Goal: Information Seeking & Learning: Find specific fact

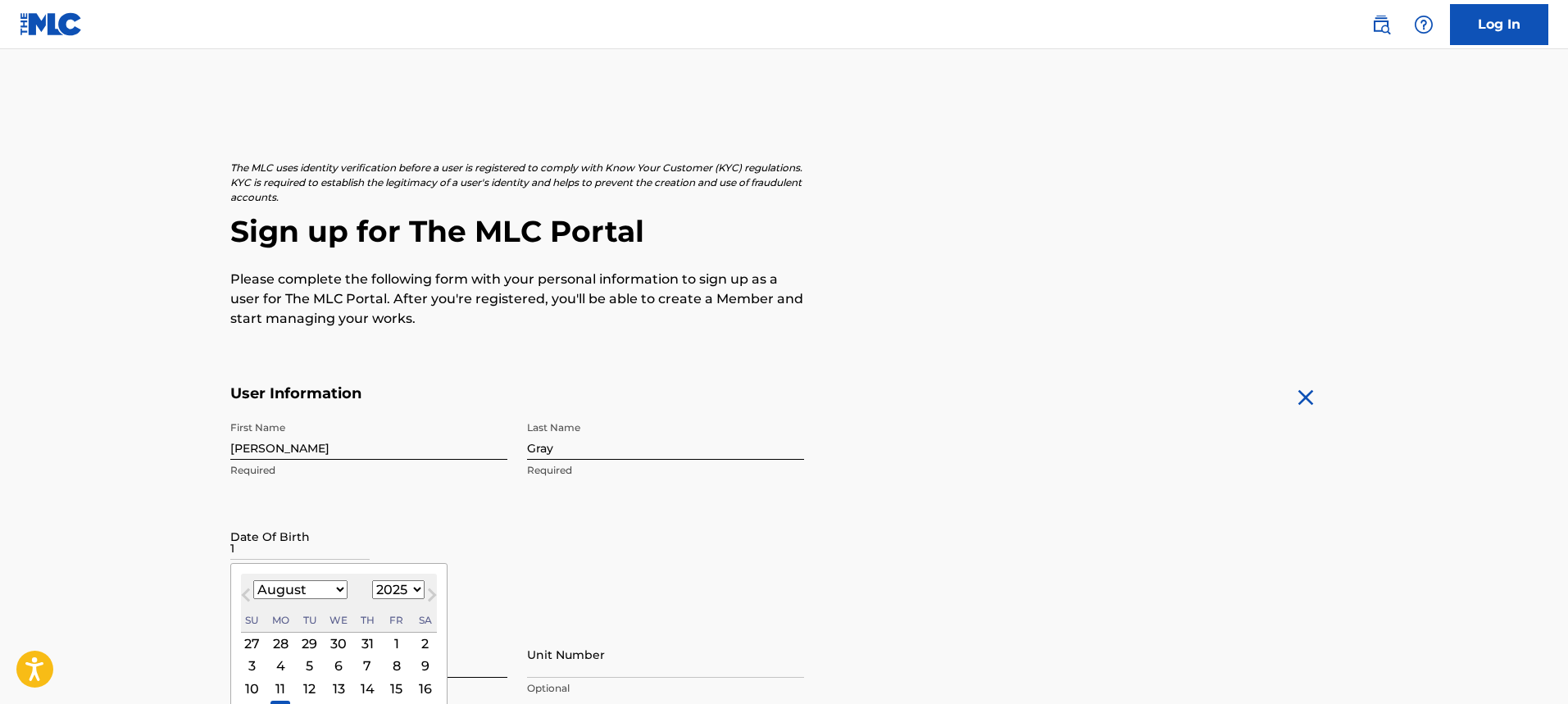
select select "7"
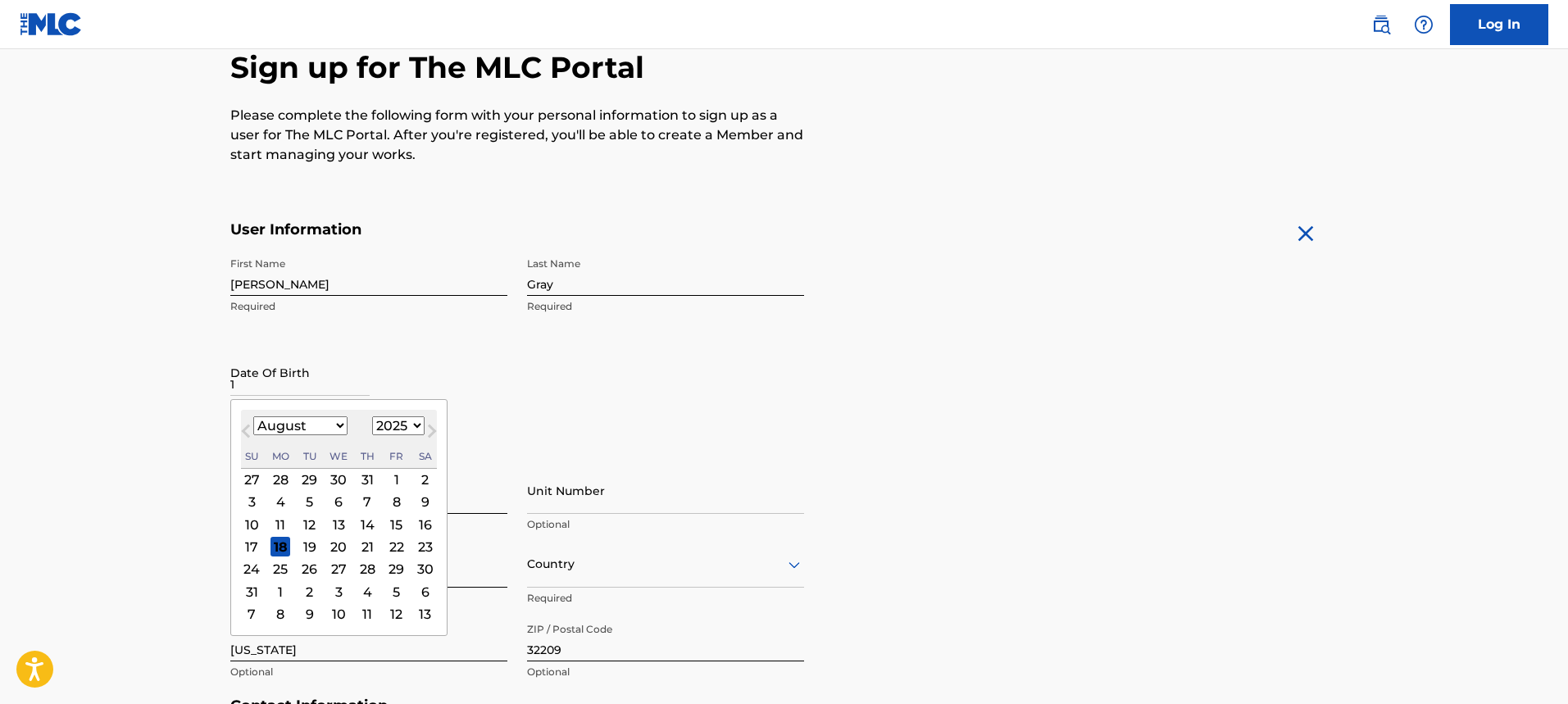
select select "2003"
click at [372, 416] on select "1899 1900 1901 1902 1903 1904 1905 1906 1907 1908 1909 1910 1911 1912 1913 1914…" at bounding box center [399, 425] width 53 height 18
click at [311, 425] on select "January February March April May June July August September October November De…" at bounding box center [300, 425] width 94 height 18
select select "9"
click at [253, 416] on select "January February March April May June July August September October November De…" at bounding box center [300, 425] width 94 height 18
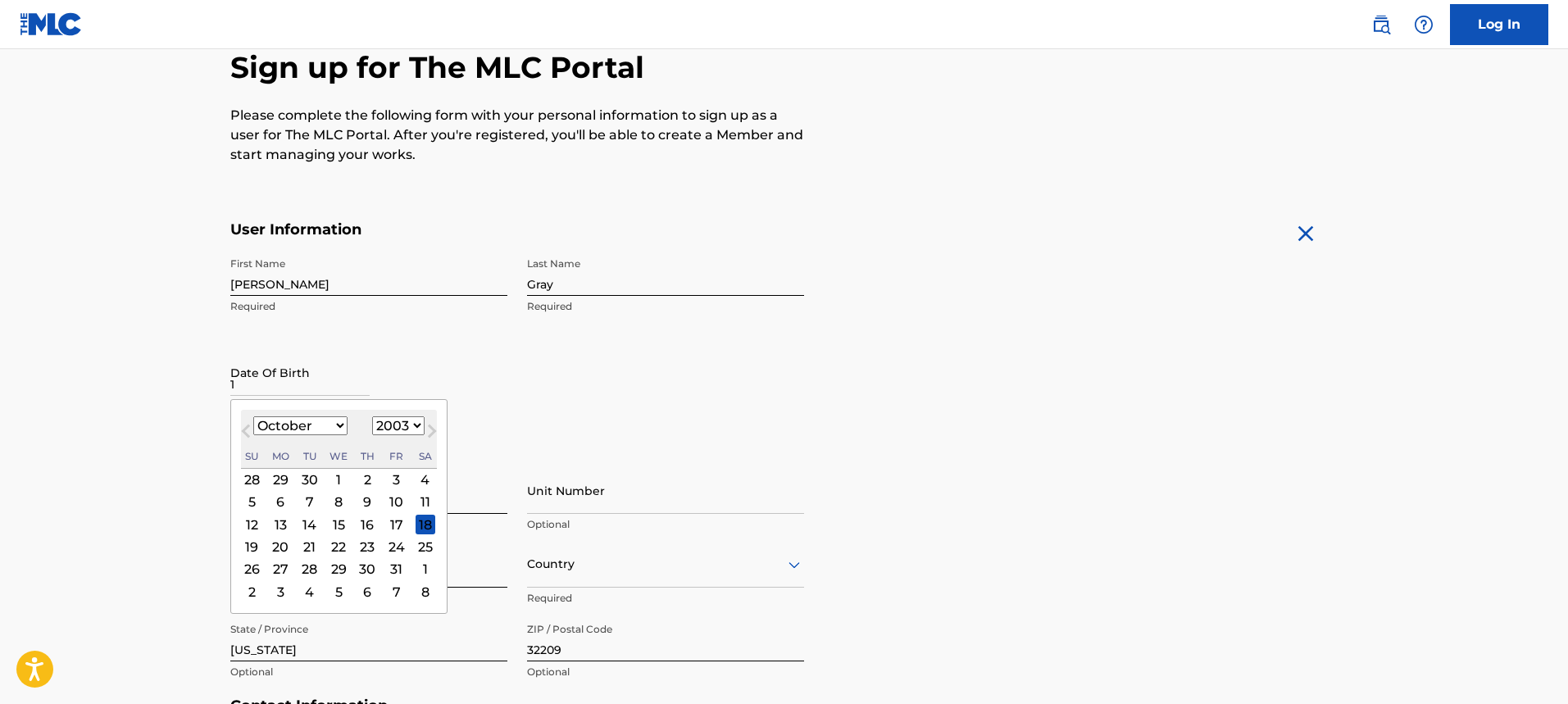
click at [396, 575] on div "31" at bounding box center [396, 569] width 19 height 19
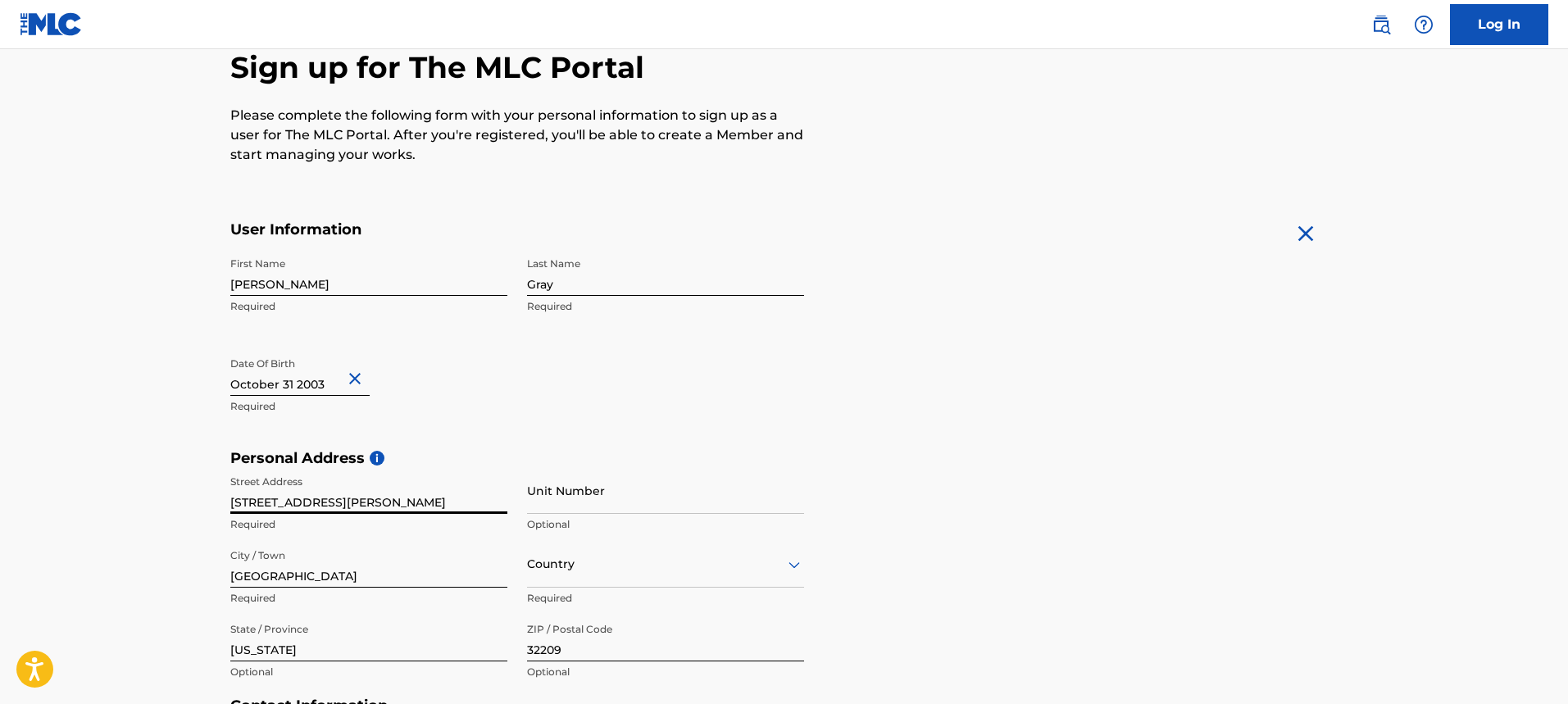
drag, startPoint x: 374, startPoint y: 501, endPoint x: 197, endPoint y: 503, distance: 177.0
click at [196, 504] on main "The MLC uses identity verification before a user is registered to comply with K…" at bounding box center [784, 462] width 1568 height 1155
type input "7916 winterwood circle south street"
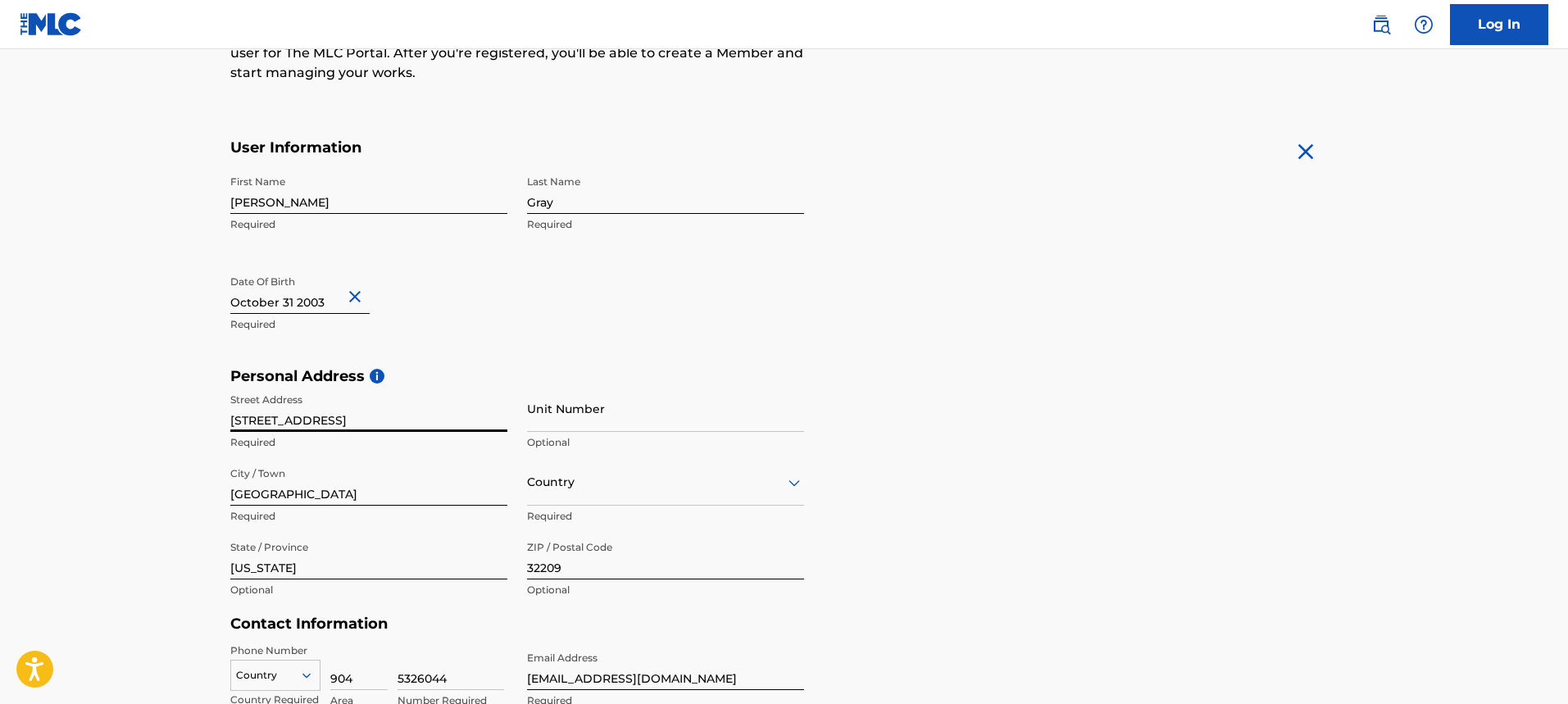
scroll to position [410, 0]
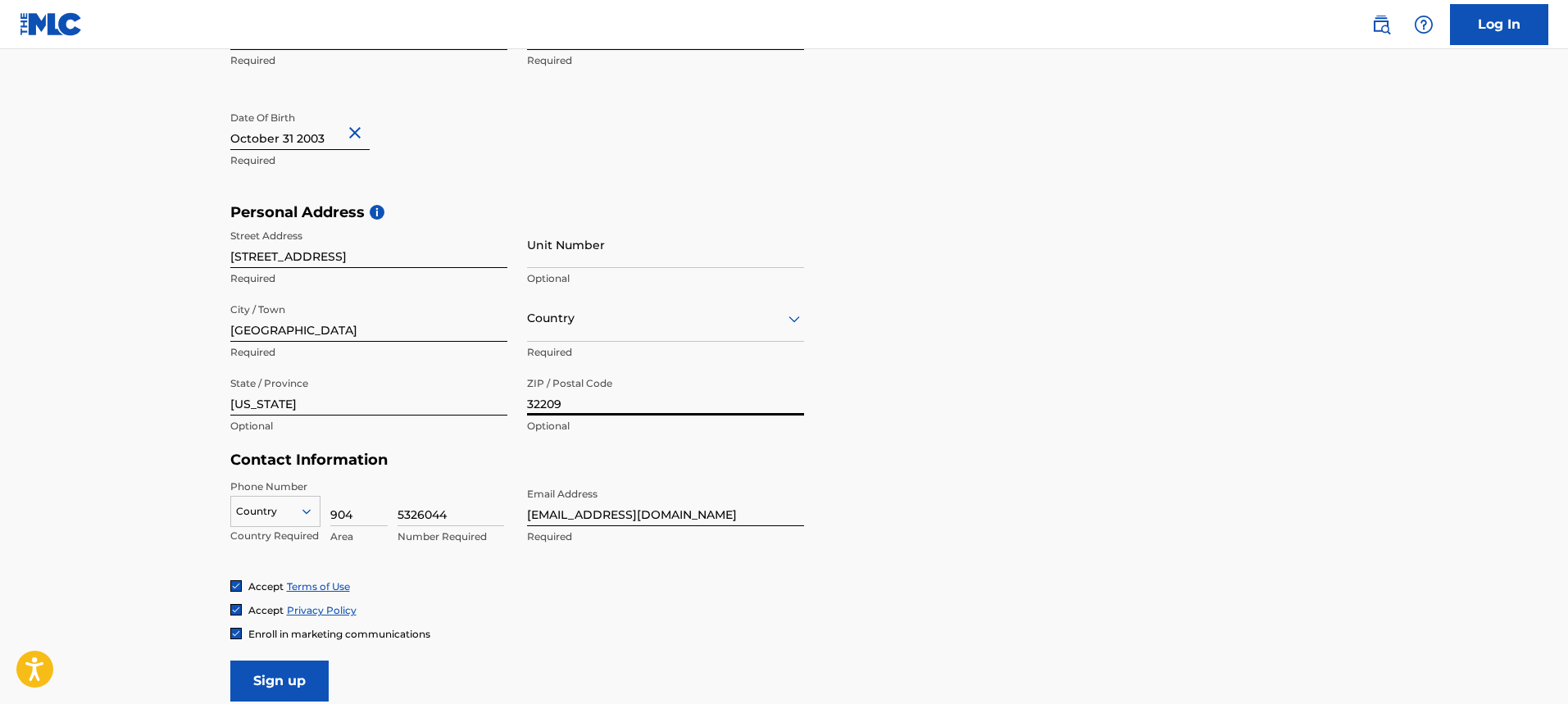
click at [636, 406] on input "32209" at bounding box center [665, 393] width 277 height 47
type input "32210"
drag, startPoint x: 454, startPoint y: 515, endPoint x: 381, endPoint y: 521, distance: 73.2
click at [381, 521] on div "Country Country Required 904 Area 5326044 Number Required" at bounding box center [369, 517] width 277 height 74
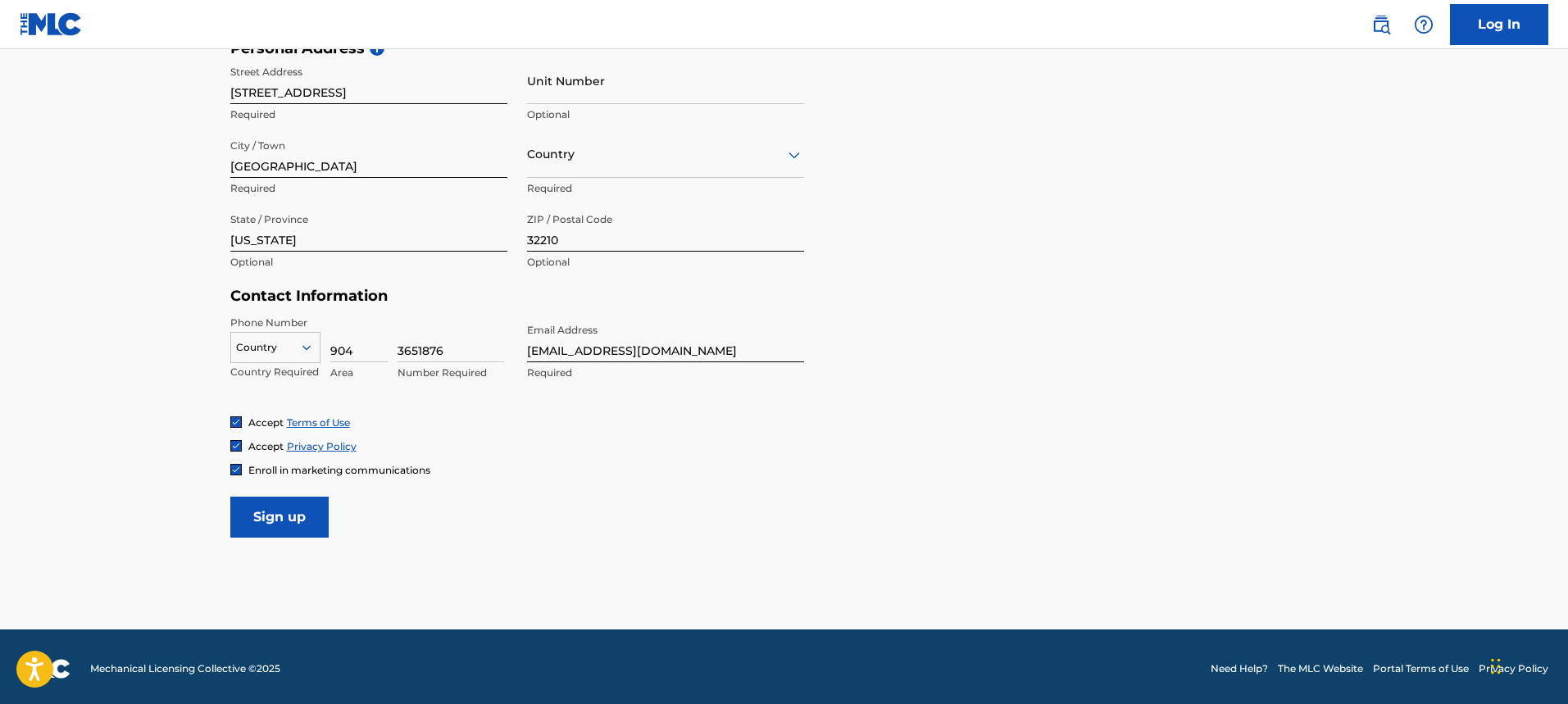
type input "3651876"
click at [313, 526] on input "Sign up" at bounding box center [279, 517] width 98 height 41
click at [581, 154] on div at bounding box center [665, 154] width 277 height 20
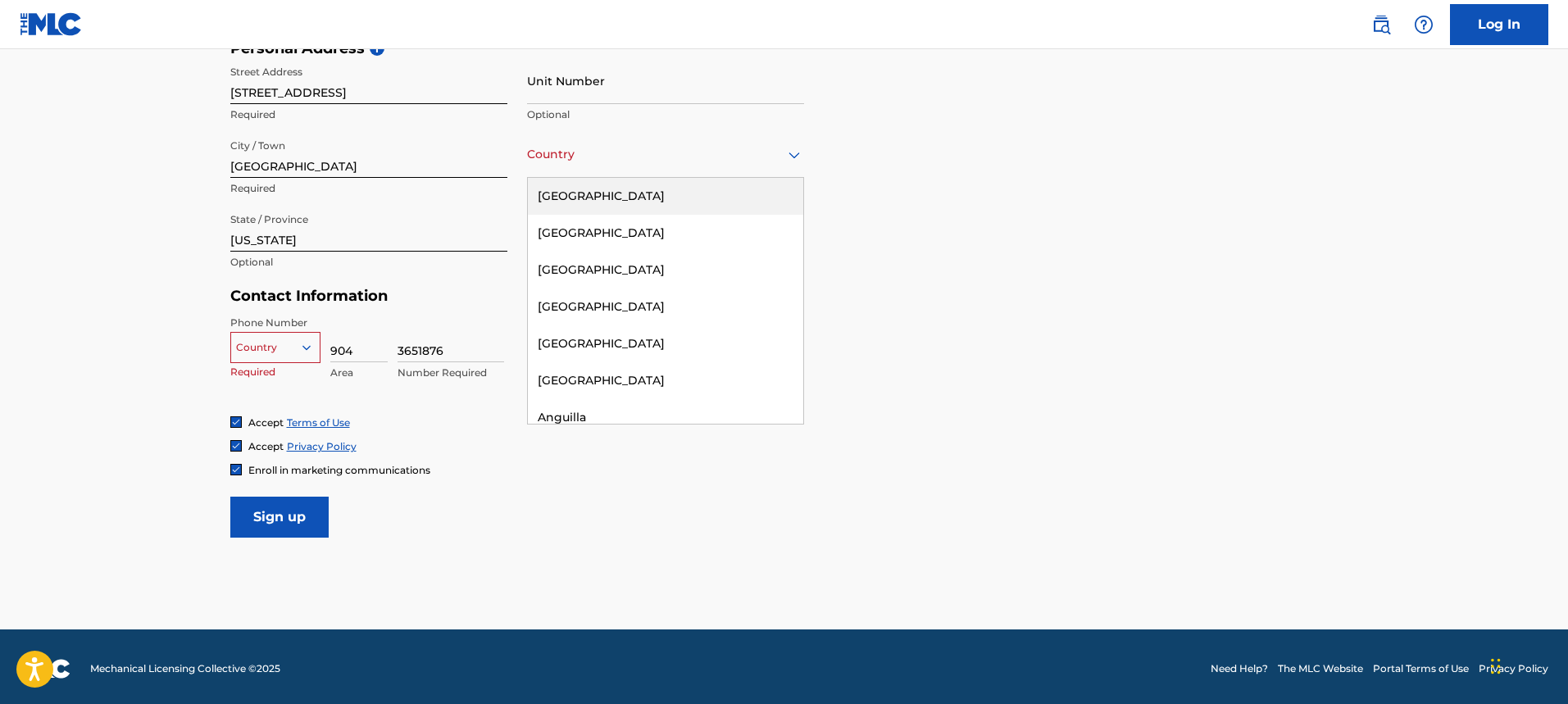
drag, startPoint x: 657, startPoint y: 196, endPoint x: 695, endPoint y: 196, distance: 38.0
click at [658, 196] on div "United States" at bounding box center [665, 196] width 275 height 37
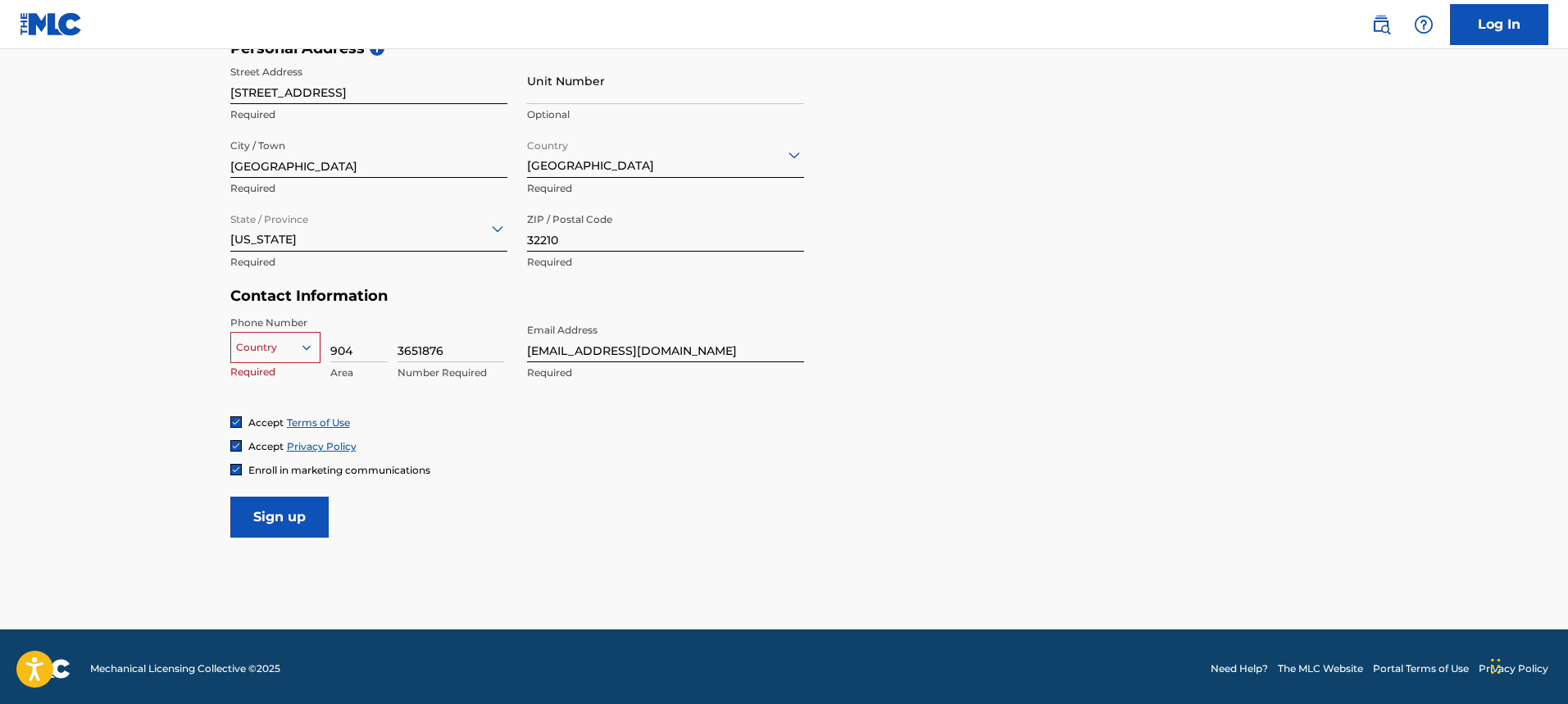
click at [306, 357] on div "Country" at bounding box center [275, 344] width 90 height 24
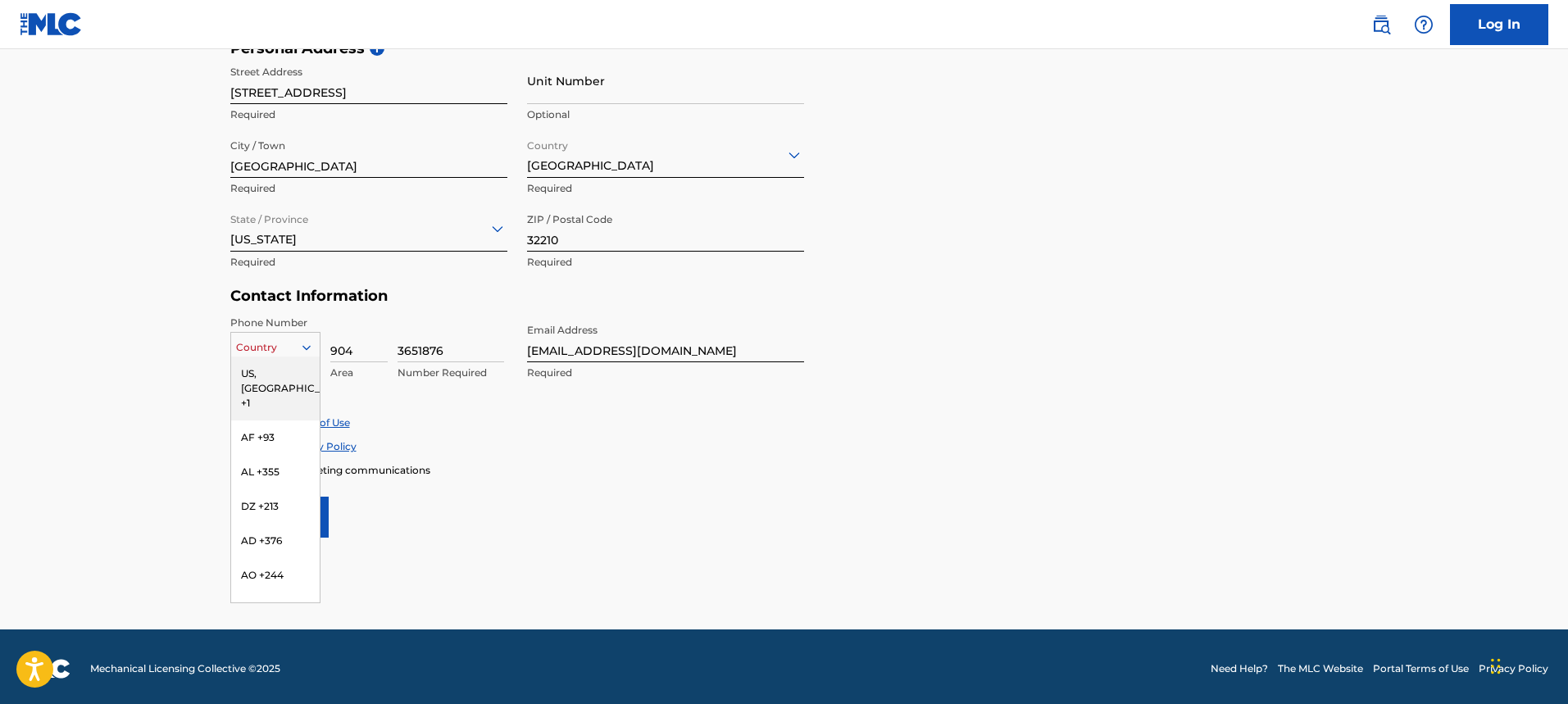
click at [284, 374] on div "US, [GEOGRAPHIC_DATA] +1" at bounding box center [276, 389] width 89 height 64
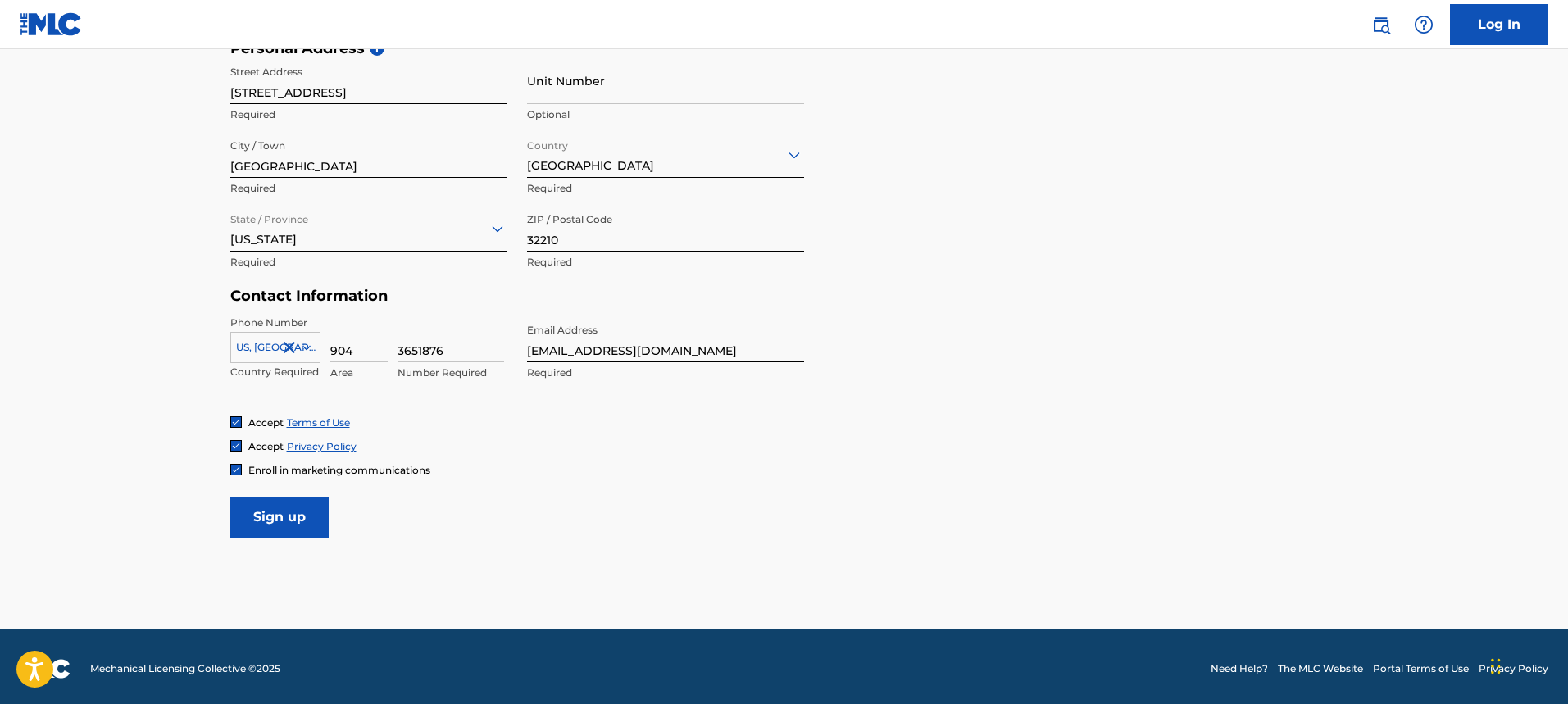
click at [289, 508] on input "Sign up" at bounding box center [279, 517] width 98 height 41
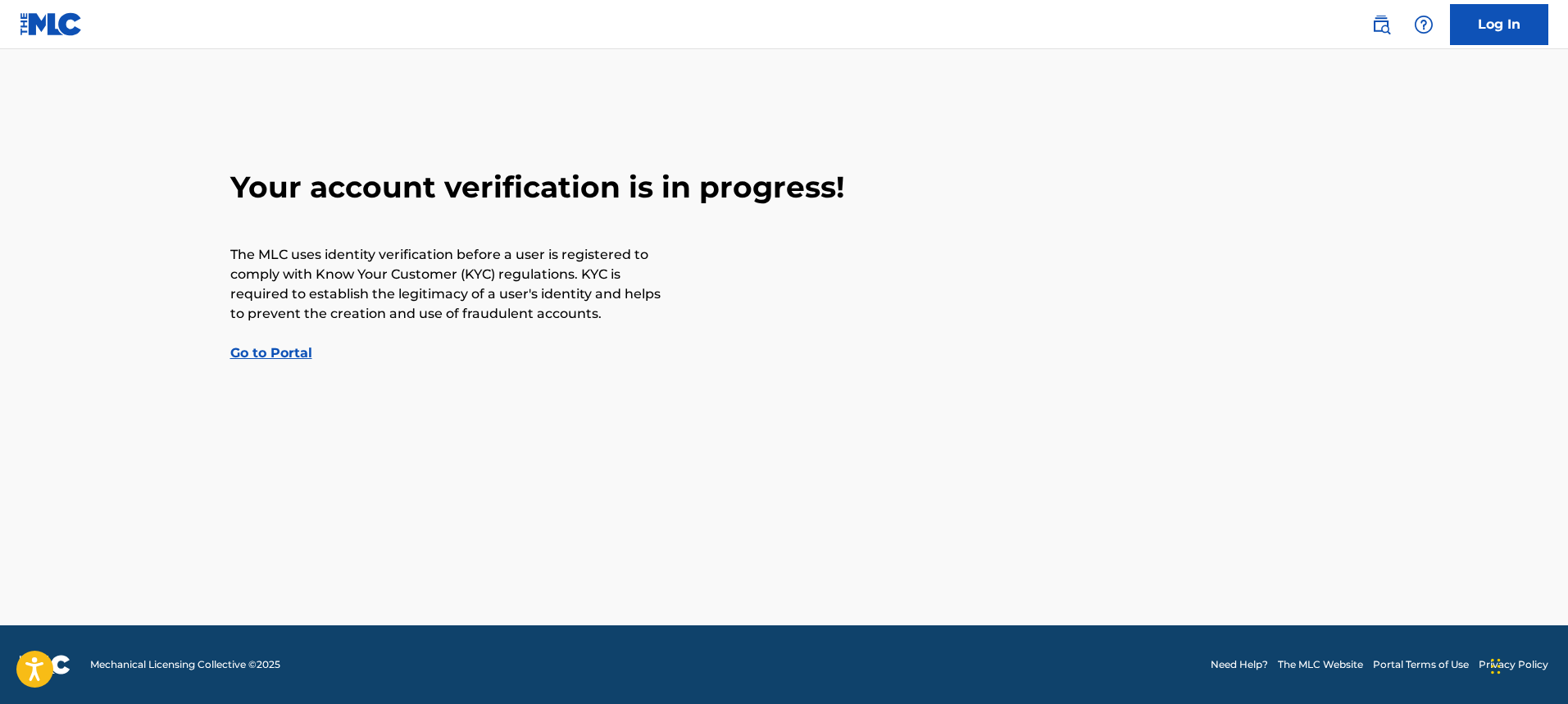
click at [294, 350] on link "Go to Portal" at bounding box center [272, 352] width 82 height 16
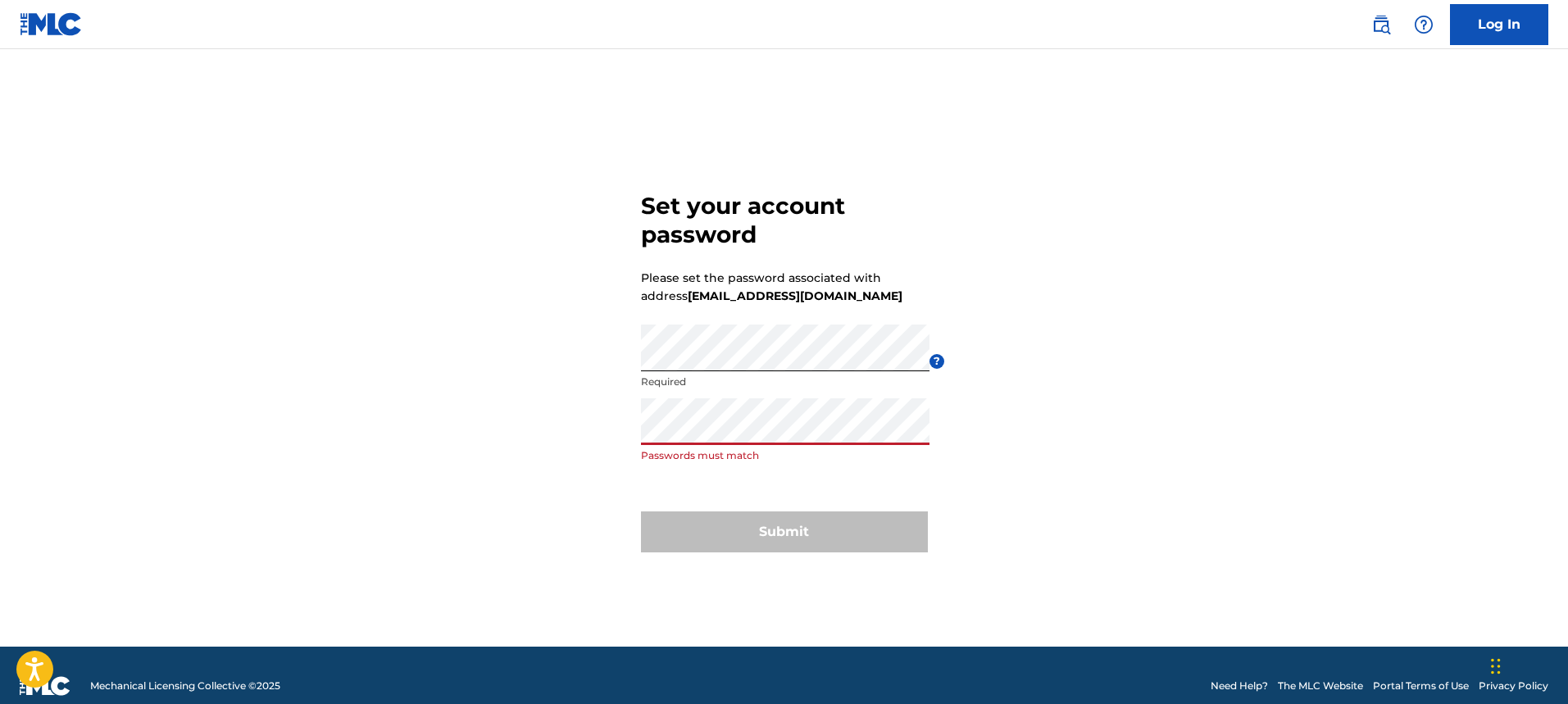
click at [471, 434] on div "Set your account password Please set the password associated with address [EMAI…" at bounding box center [784, 368] width 1148 height 557
click at [548, 435] on div "Set your account password Please set the password associated with address [EMAI…" at bounding box center [784, 368] width 1148 height 557
click at [659, 498] on form "Set your account password Please set the password associated with address [EMAI…" at bounding box center [784, 368] width 287 height 557
click at [572, 347] on div "Set your account password Please set the password associated with address [EMAI…" at bounding box center [784, 368] width 1148 height 557
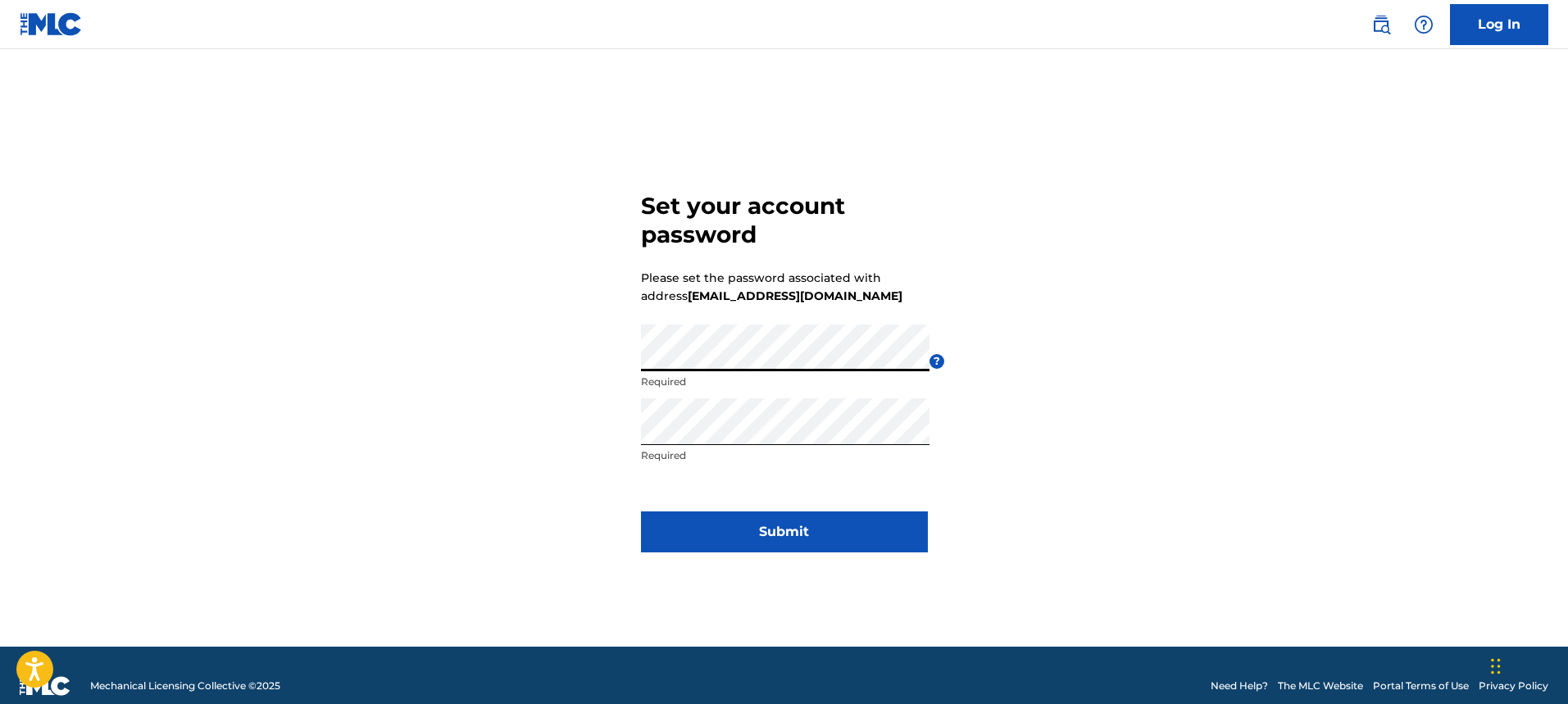
click at [756, 524] on button "Submit" at bounding box center [784, 532] width 287 height 41
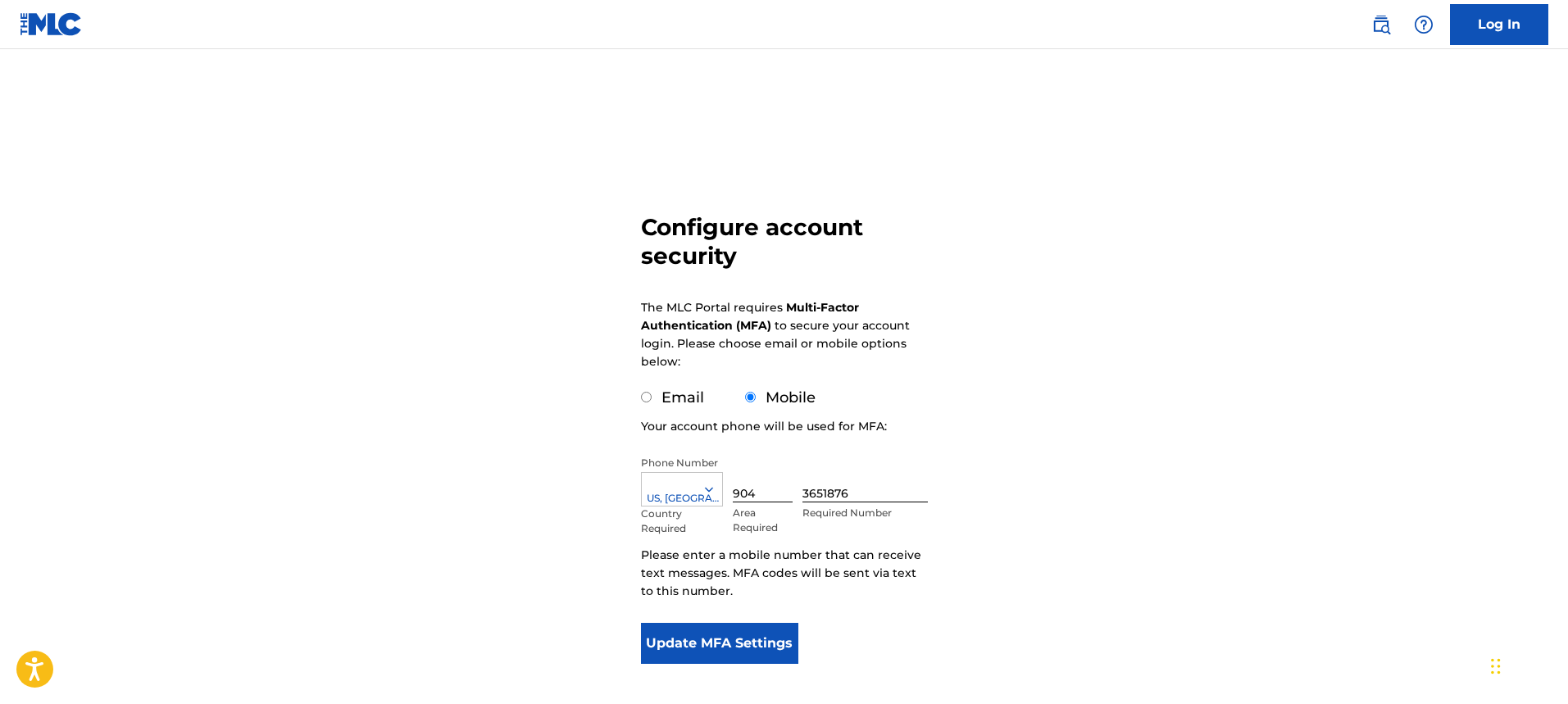
scroll to position [85, 0]
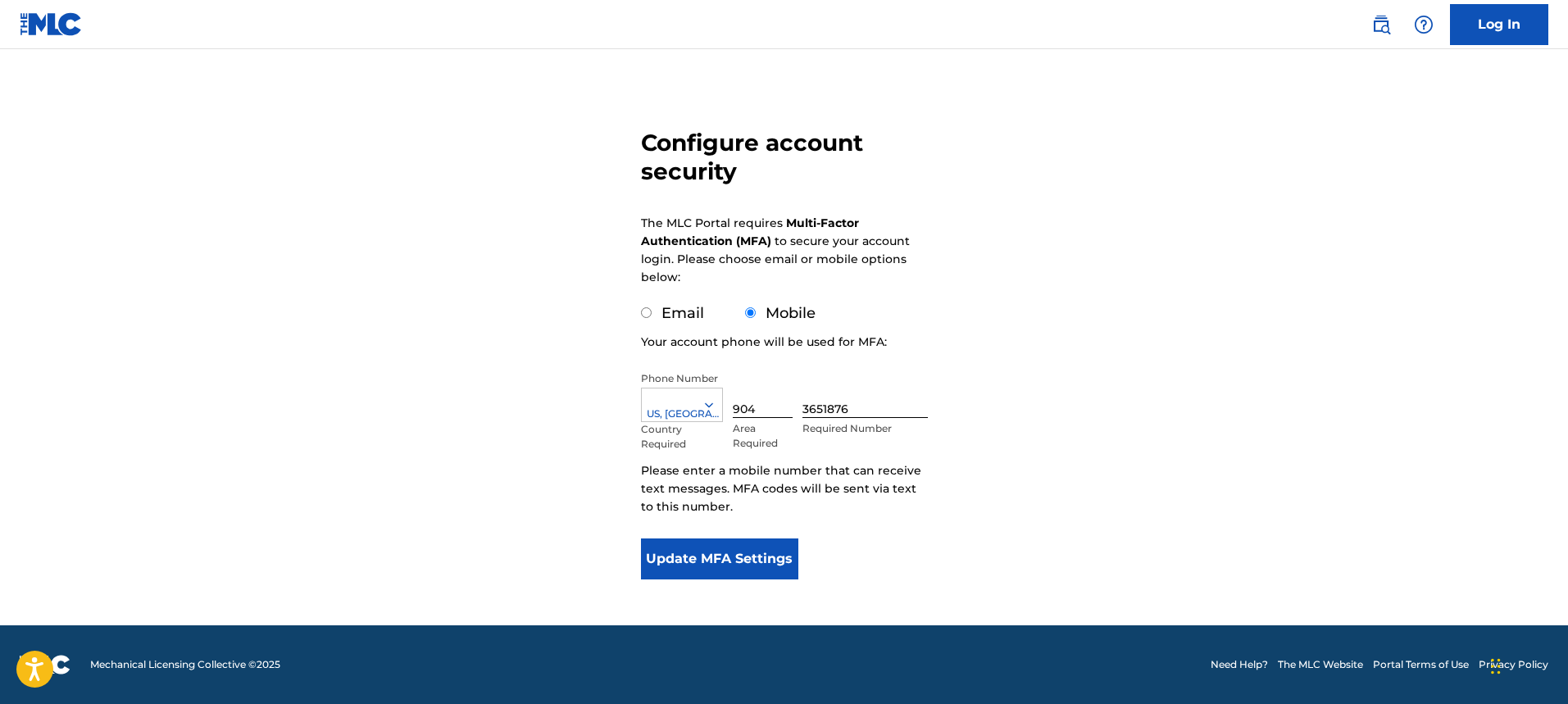
click at [744, 550] on button "Update MFA Settings" at bounding box center [720, 559] width 159 height 41
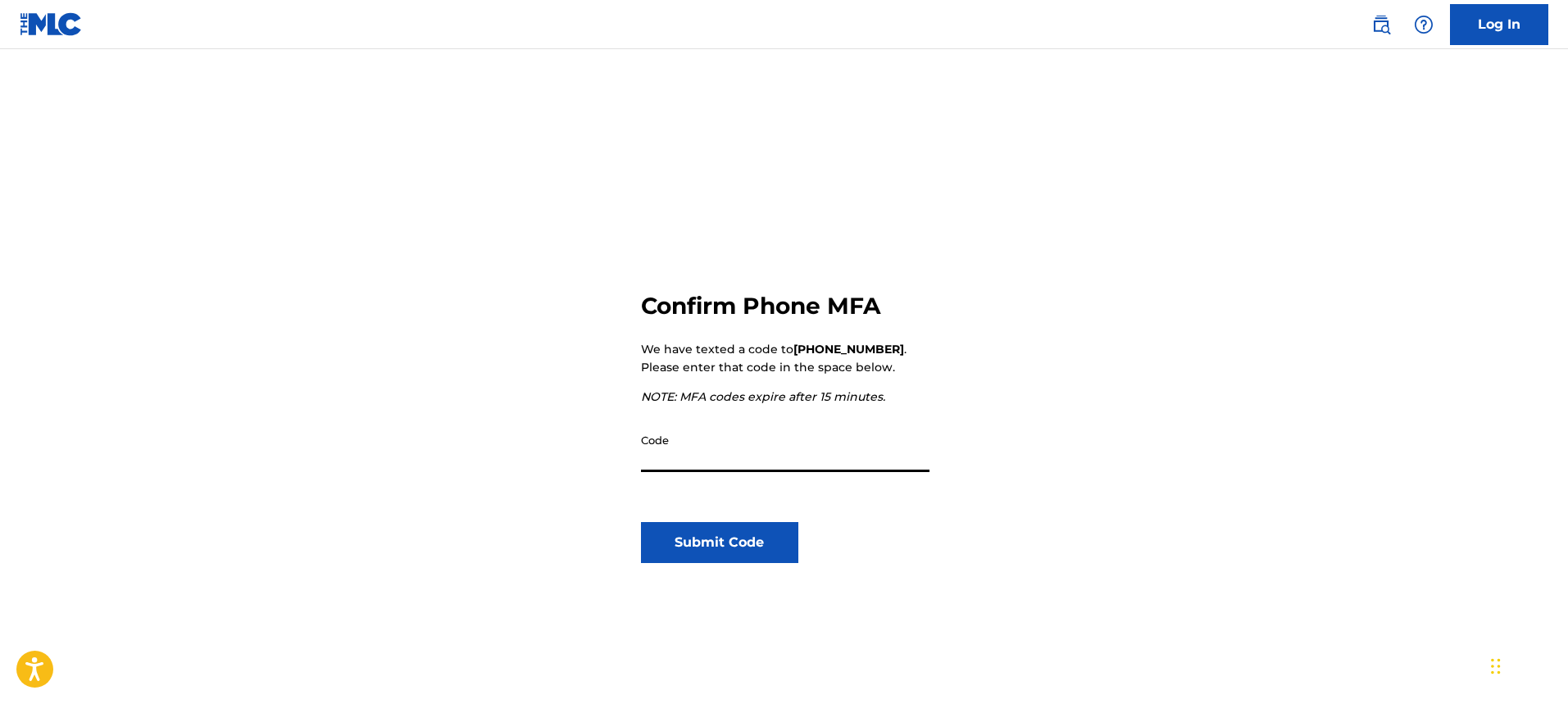
click at [764, 462] on input "Code" at bounding box center [785, 449] width 289 height 47
type input "211143"
click at [716, 551] on button "Submit Code" at bounding box center [720, 542] width 159 height 41
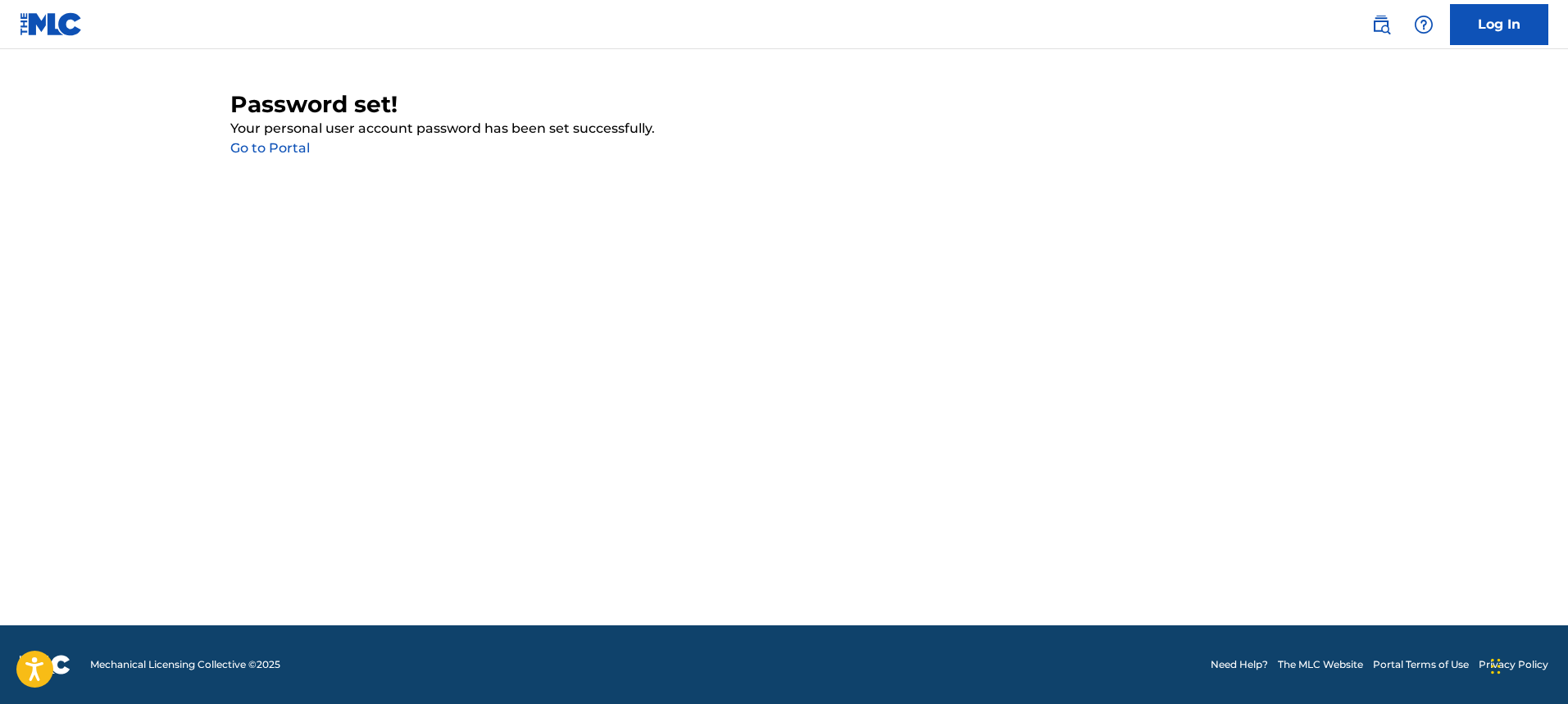
click at [269, 154] on link "Go to Portal" at bounding box center [270, 148] width 80 height 16
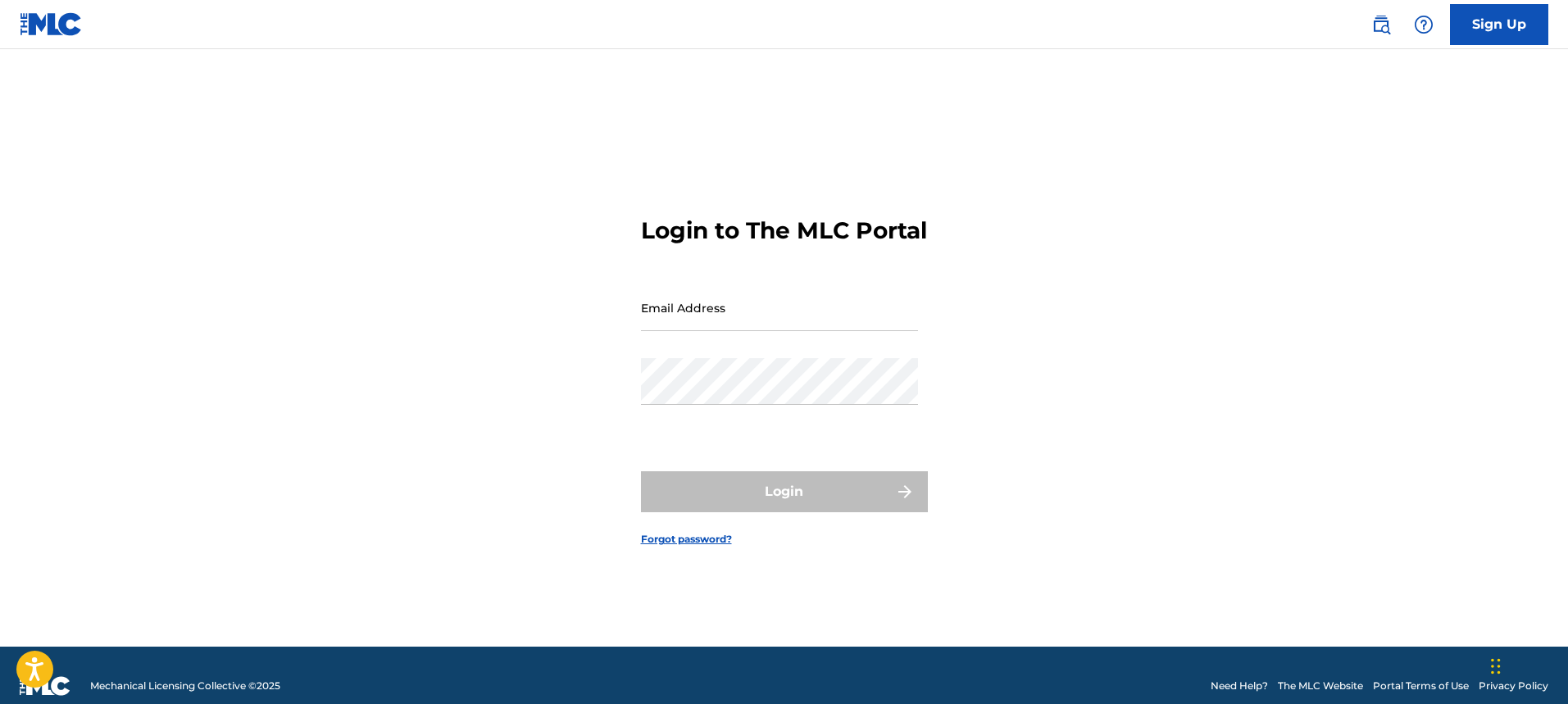
click at [716, 310] on input "Email Address" at bounding box center [779, 308] width 277 height 47
type input "[EMAIL_ADDRESS][DOMAIN_NAME]"
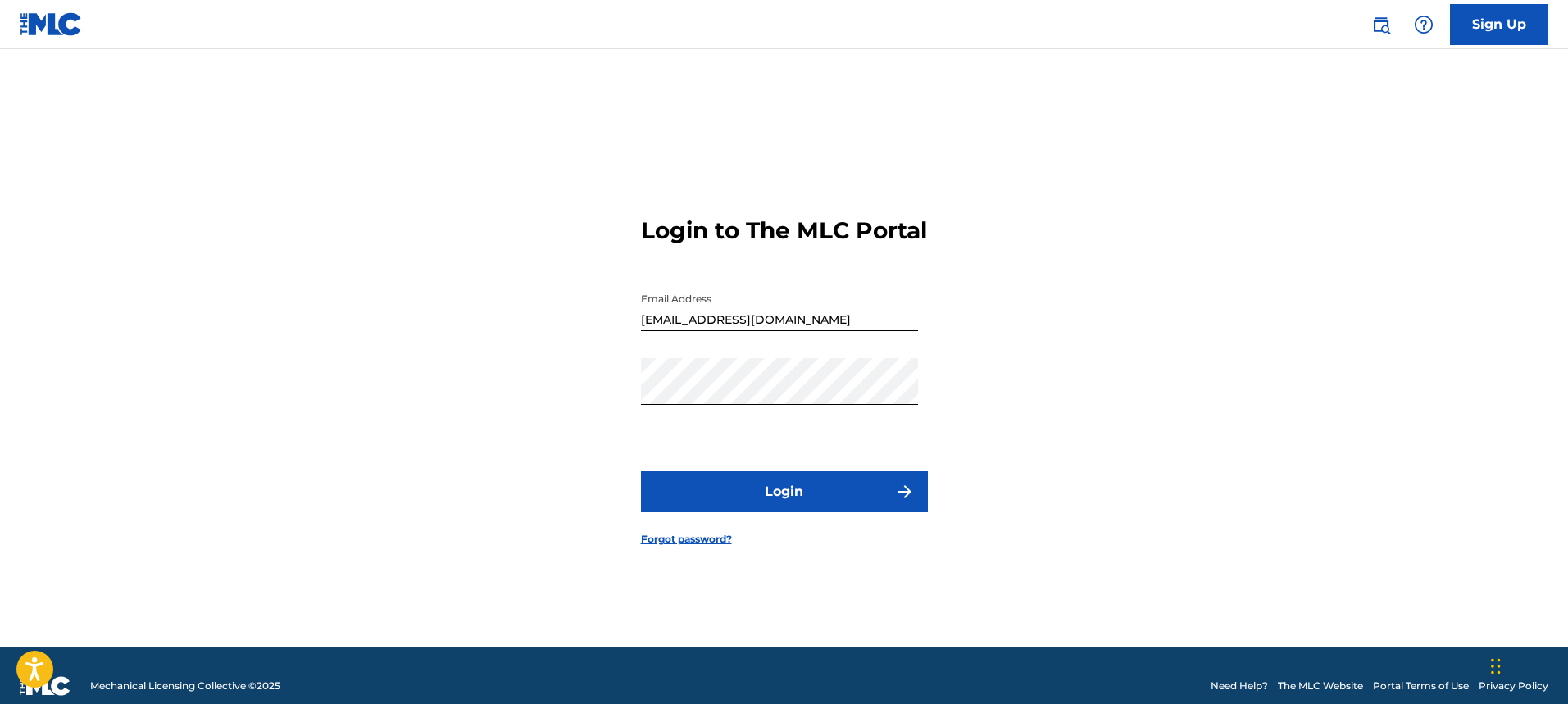
click at [924, 504] on button "Login" at bounding box center [784, 492] width 287 height 41
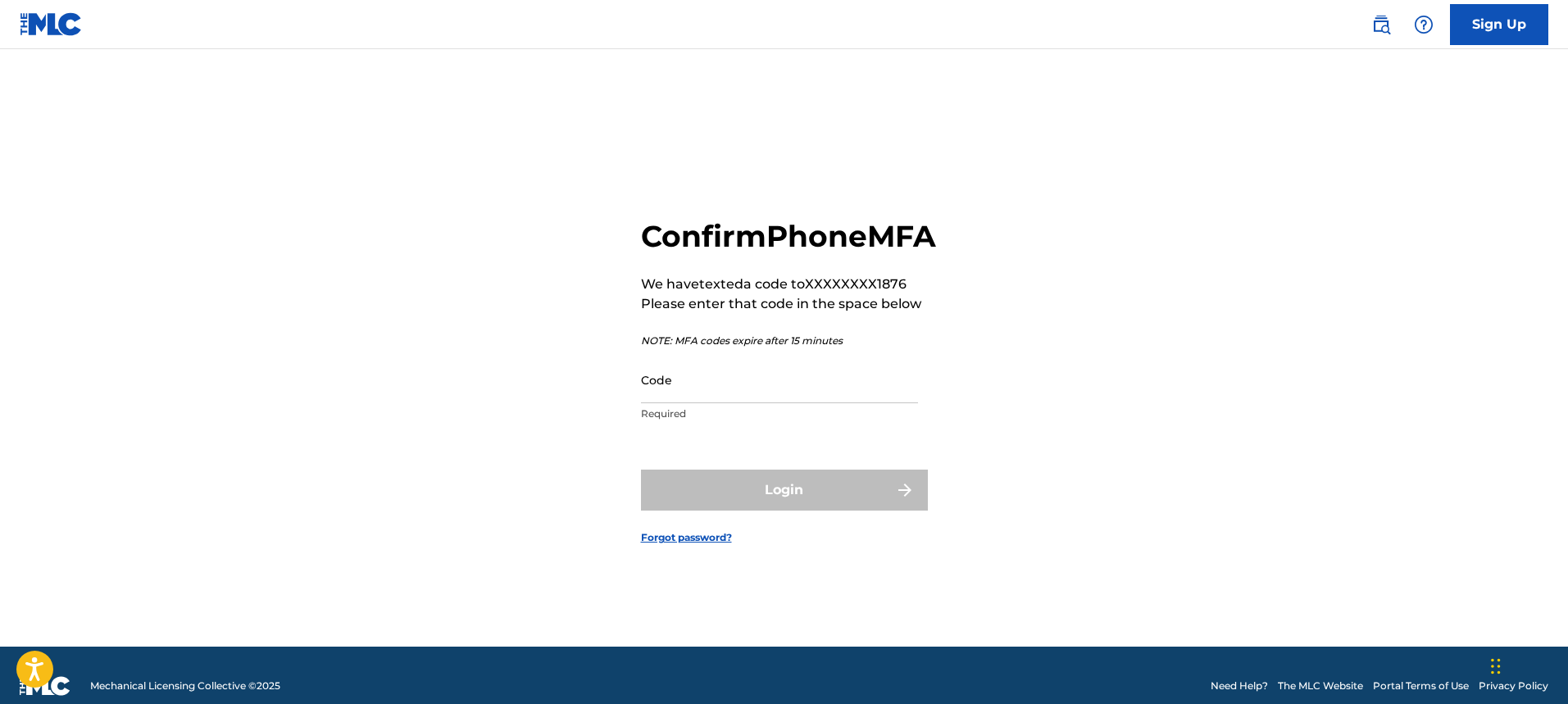
click at [737, 404] on input "Code" at bounding box center [779, 380] width 277 height 47
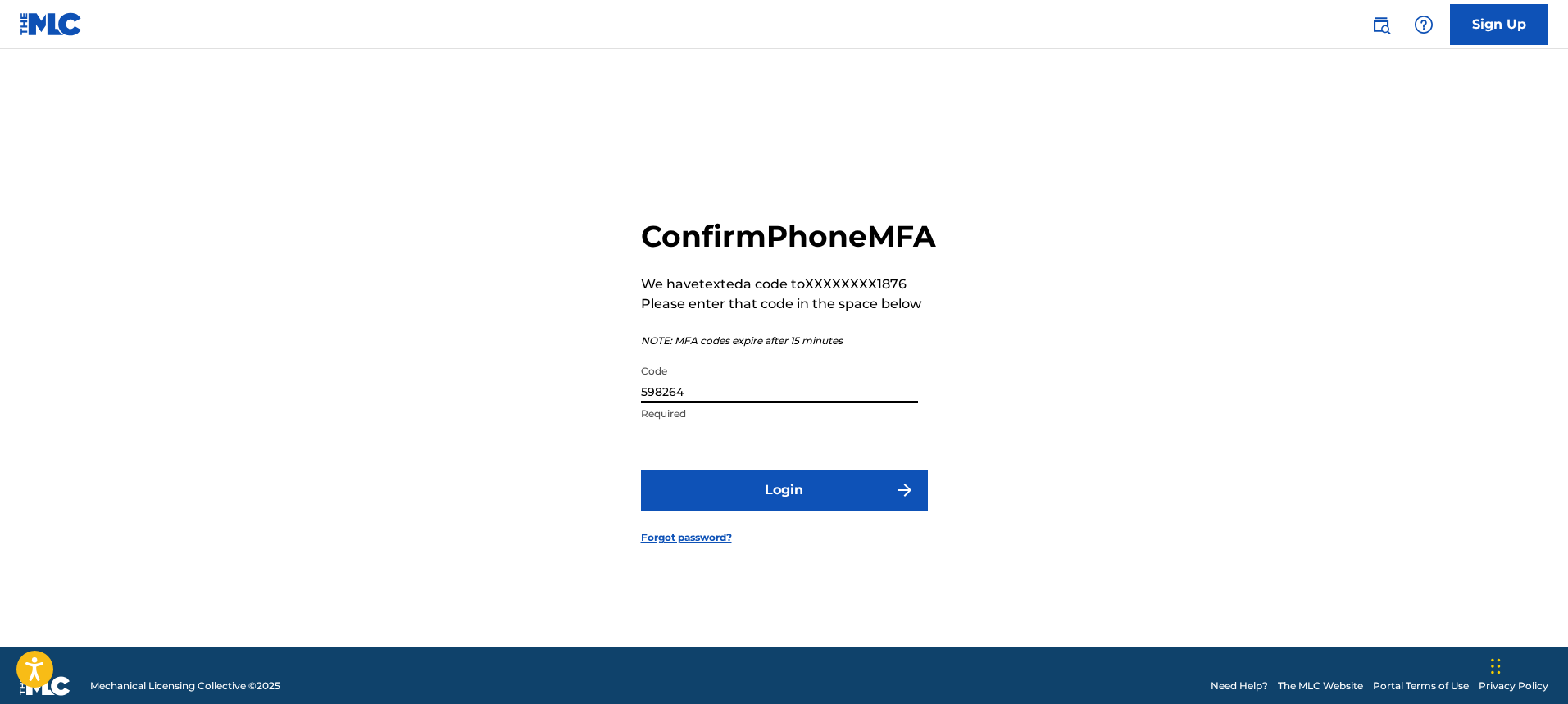
type input "598264"
click at [760, 503] on button "Login" at bounding box center [784, 490] width 287 height 41
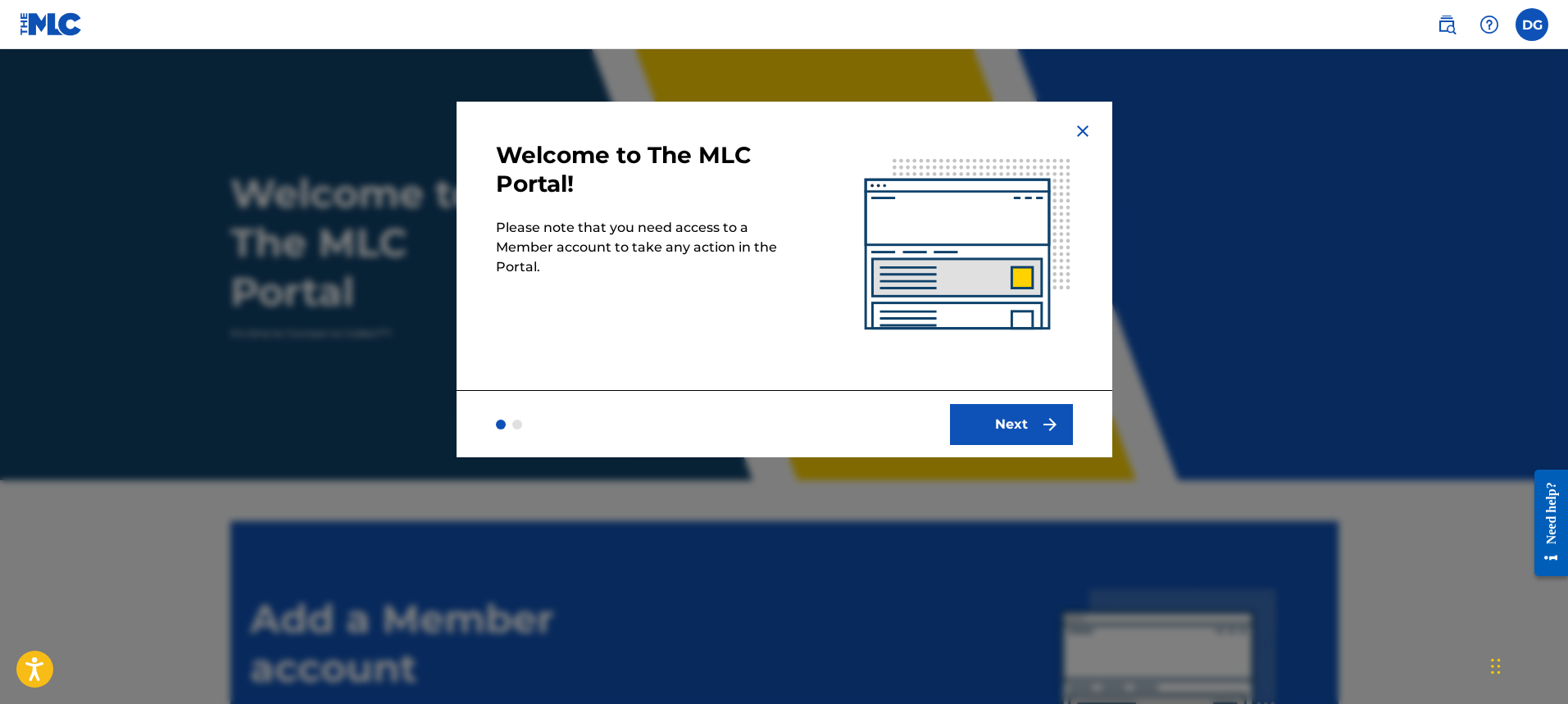
click at [1019, 408] on button "Next" at bounding box center [1012, 425] width 123 height 41
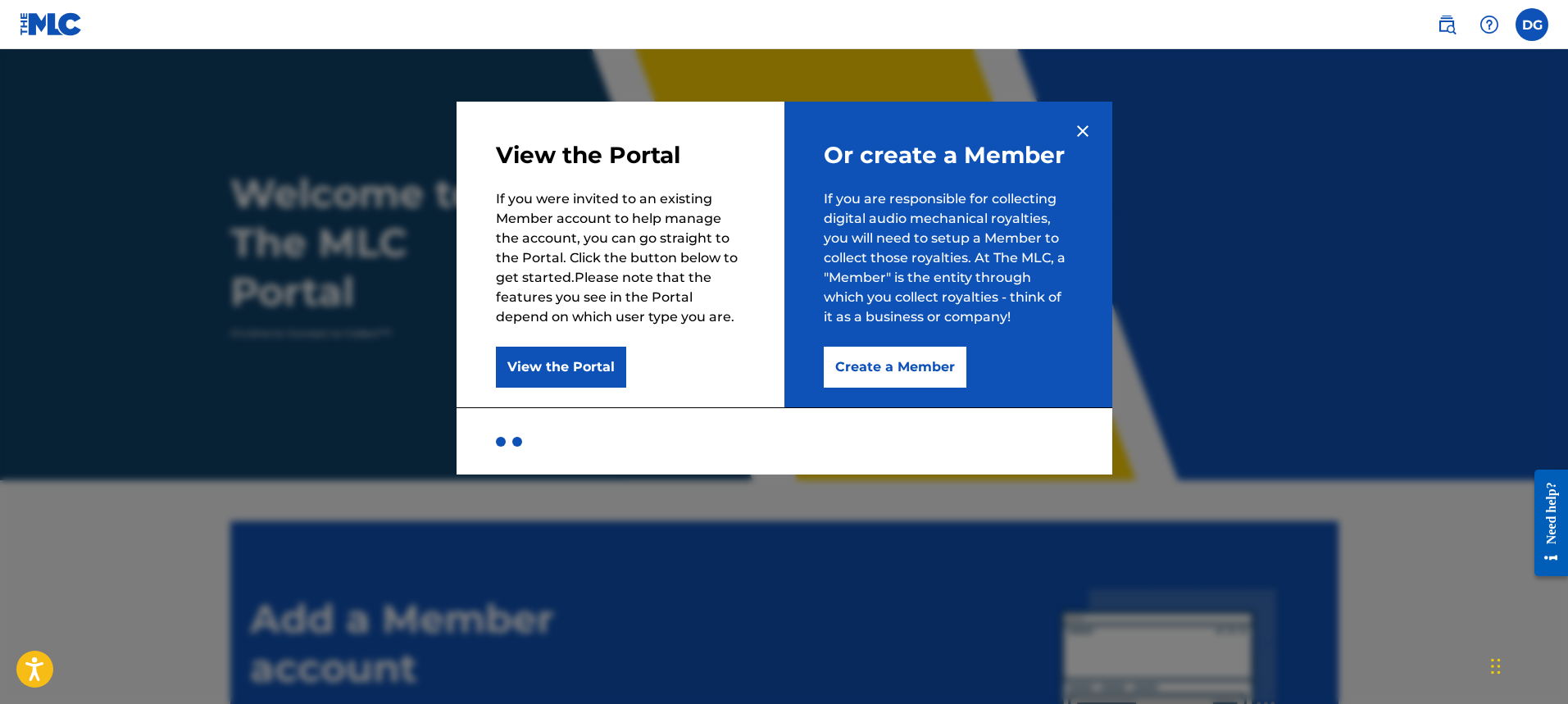
click at [846, 370] on button "Create a Member" at bounding box center [895, 367] width 143 height 41
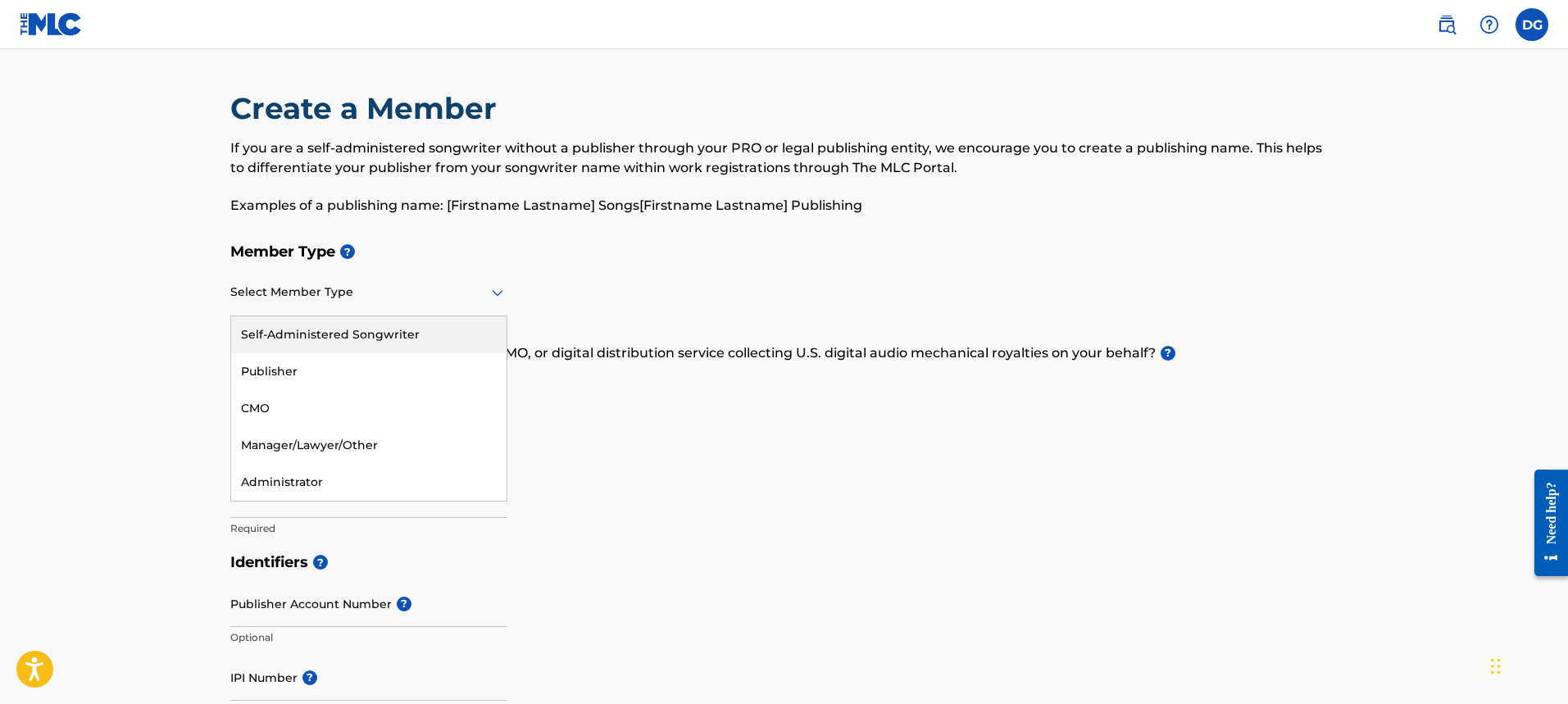
click at [320, 303] on div "Select Member Type" at bounding box center [369, 293] width 277 height 47
click at [598, 448] on h5 "Member Name ?" at bounding box center [784, 455] width 1108 height 35
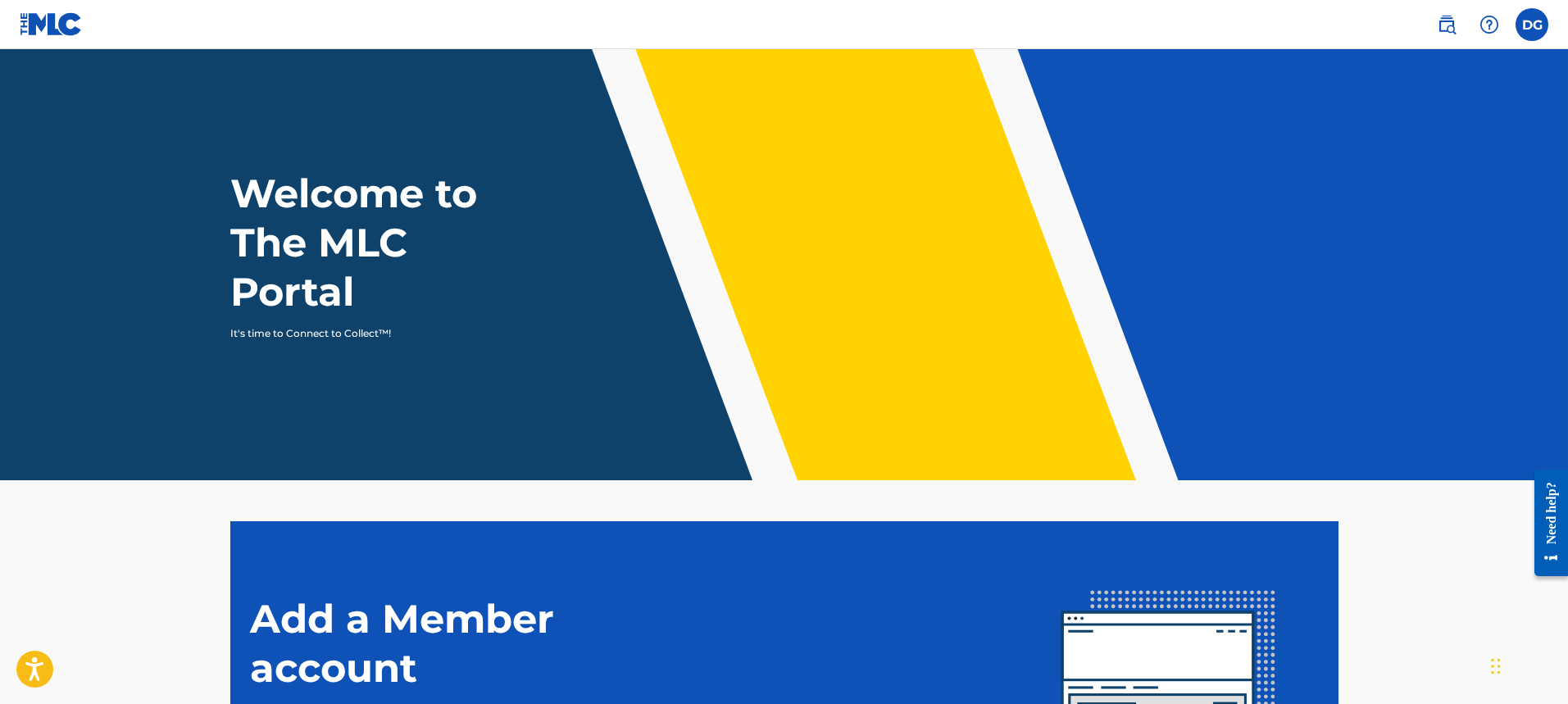
click at [275, 342] on header "Welcome to The MLC Portal It's time to Connect to Collect™!" at bounding box center [784, 265] width 1568 height 431
click at [1446, 22] on img at bounding box center [1446, 24] width 19 height 19
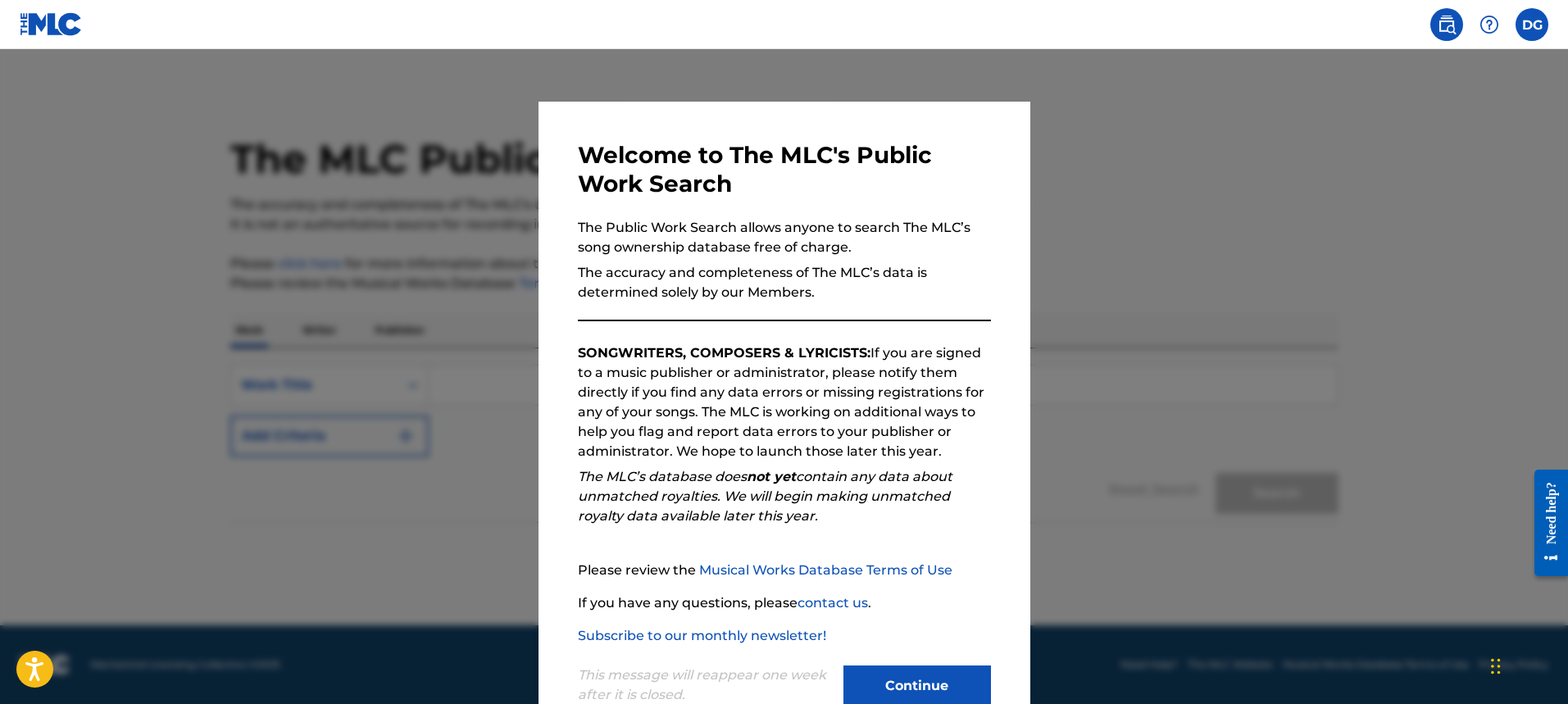
click at [942, 685] on button "Continue" at bounding box center [918, 686] width 148 height 41
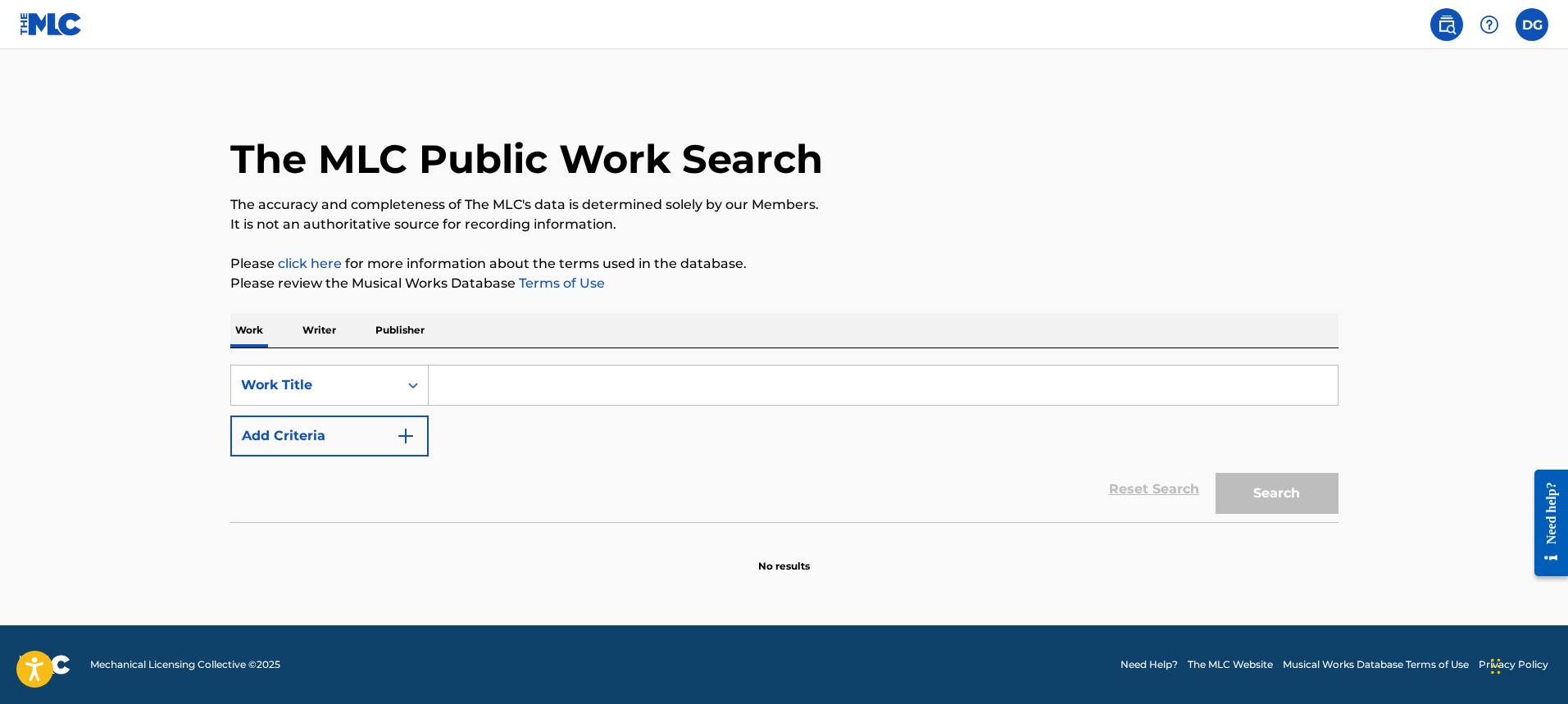
click at [449, 383] on input "Search Form" at bounding box center [883, 385] width 909 height 39
click at [411, 385] on icon "Search Form" at bounding box center [414, 385] width 10 height 6
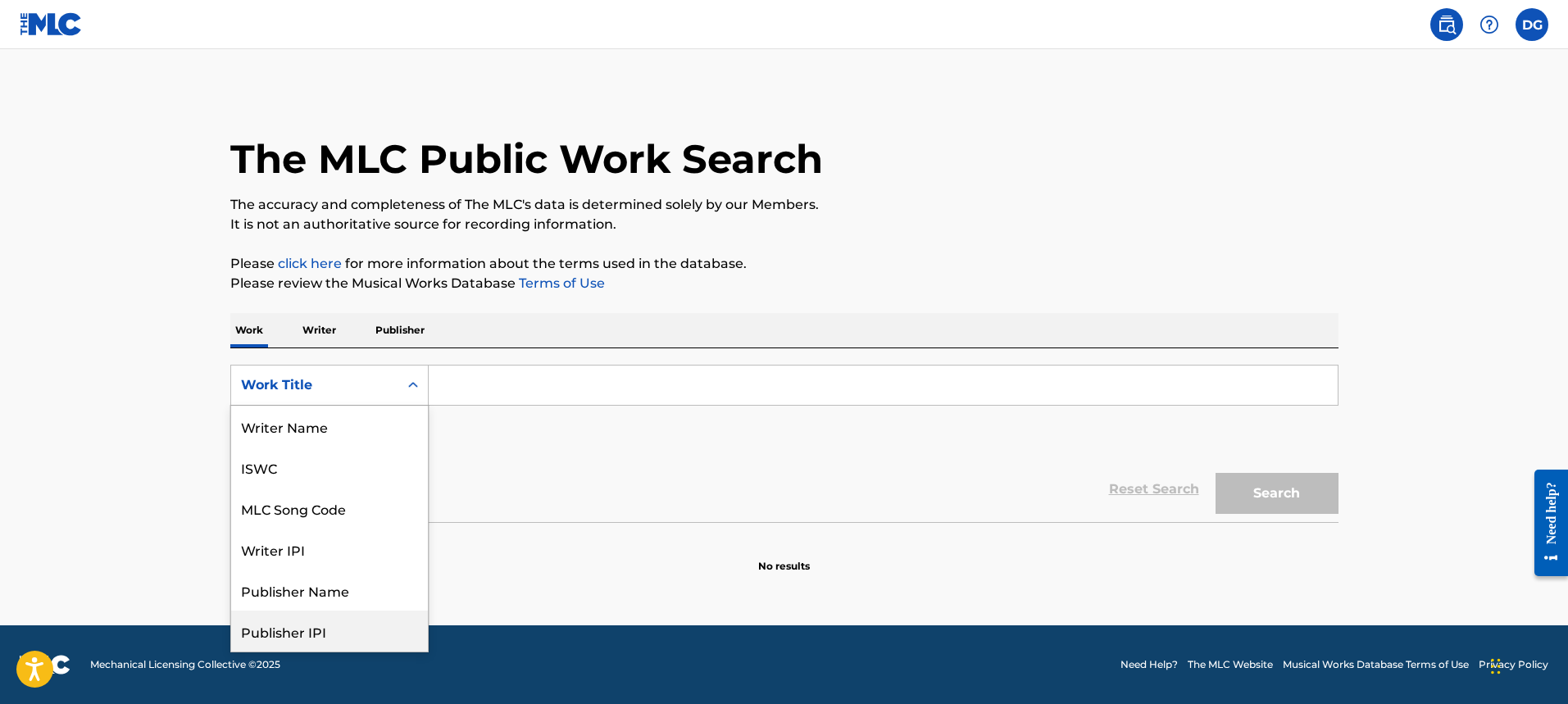
drag, startPoint x: 151, startPoint y: 343, endPoint x: 256, endPoint y: 318, distance: 107.9
click at [165, 343] on main "The MLC Public Work Search The accuracy and completeness of The MLC's data is d…" at bounding box center [784, 337] width 1568 height 576
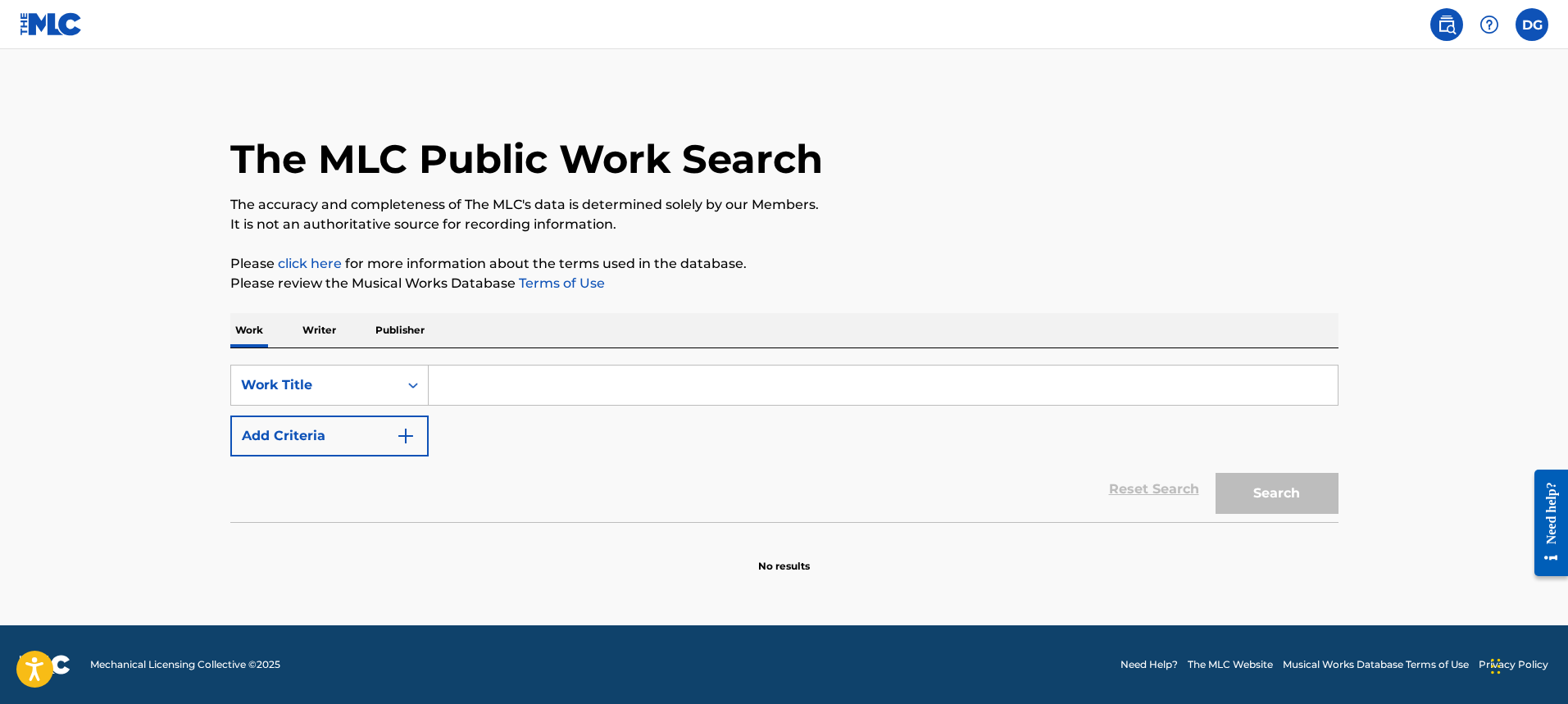
click at [514, 399] on input "Search Form" at bounding box center [883, 385] width 909 height 39
click at [1289, 484] on button "Search" at bounding box center [1277, 493] width 123 height 41
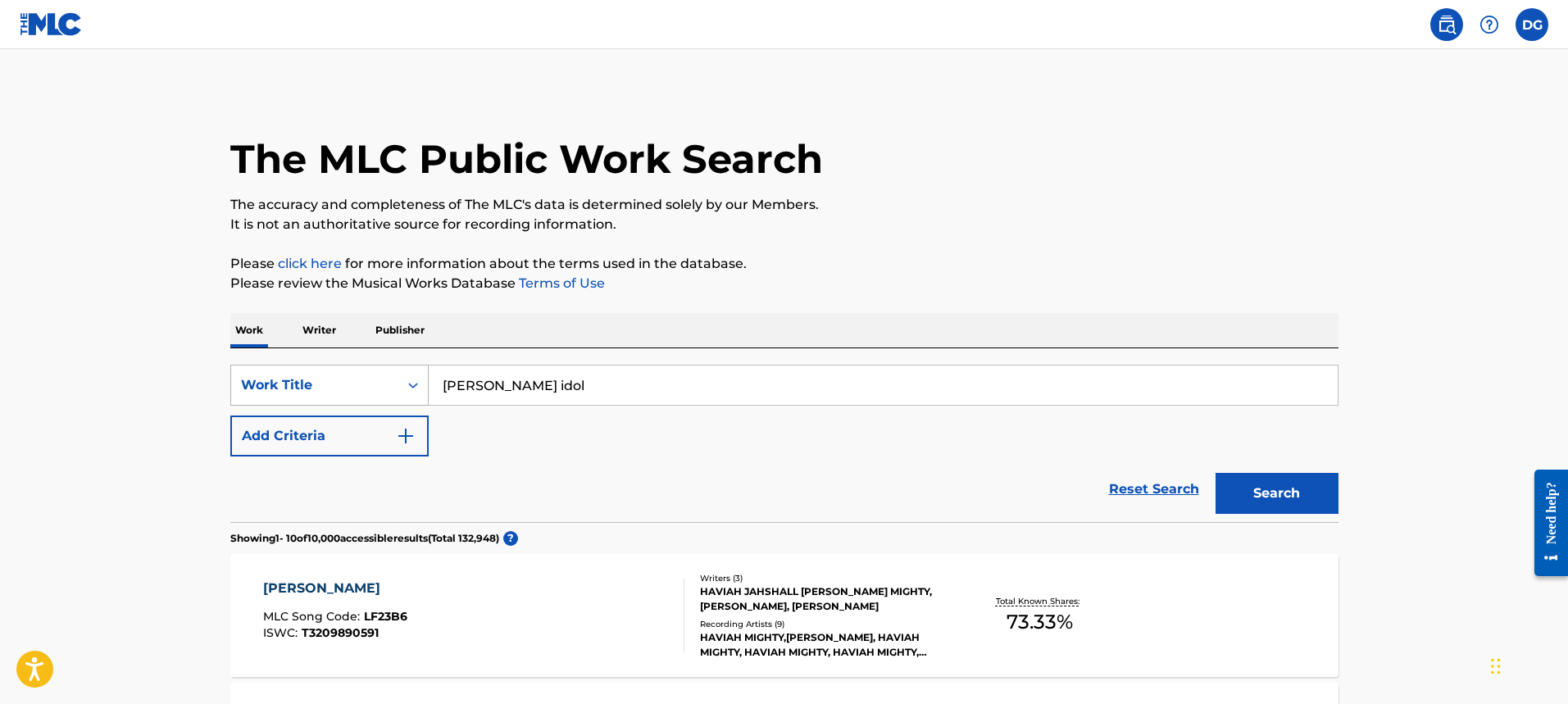
drag, startPoint x: 540, startPoint y: 386, endPoint x: 398, endPoint y: 382, distance: 142.1
click at [398, 382] on div "SearchWithCriteriae1f49476-2ae2-420c-8c8e-cfcc80bff141 Work Title [PERSON_NAME]…" at bounding box center [784, 385] width 1108 height 41
type input "idol [PERSON_NAME]"
click at [1216, 473] on button "Search" at bounding box center [1277, 493] width 123 height 41
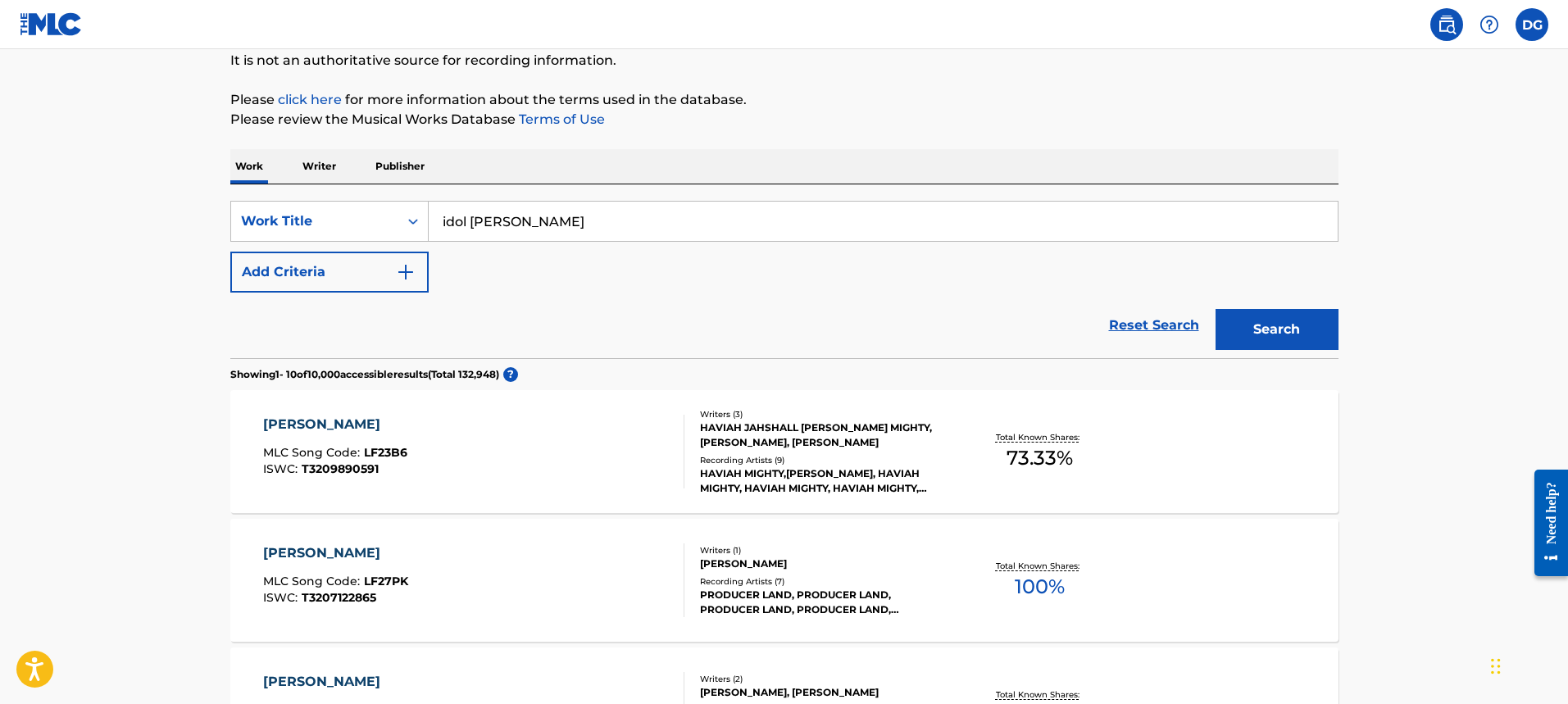
scroll to position [82, 0]
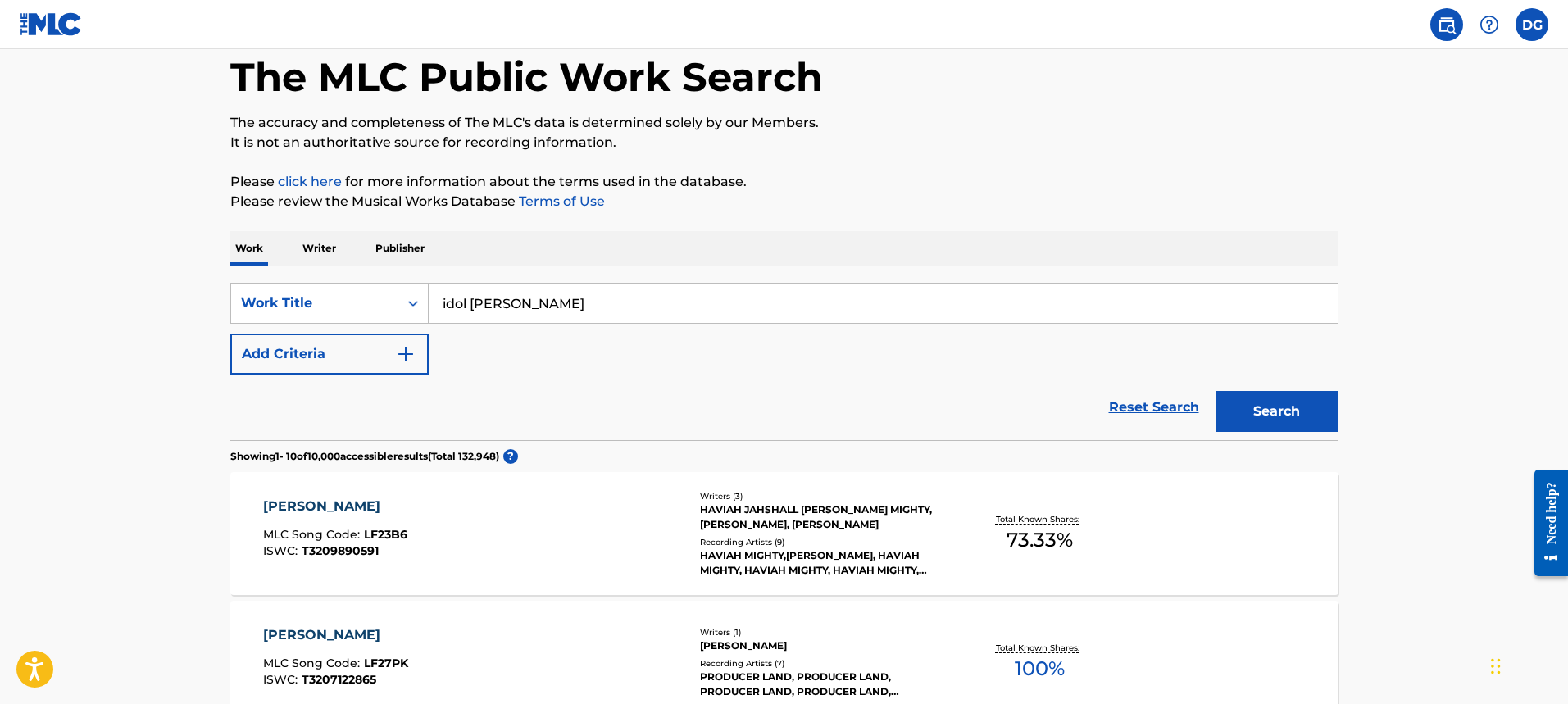
click at [316, 252] on p "Writer" at bounding box center [320, 248] width 44 height 34
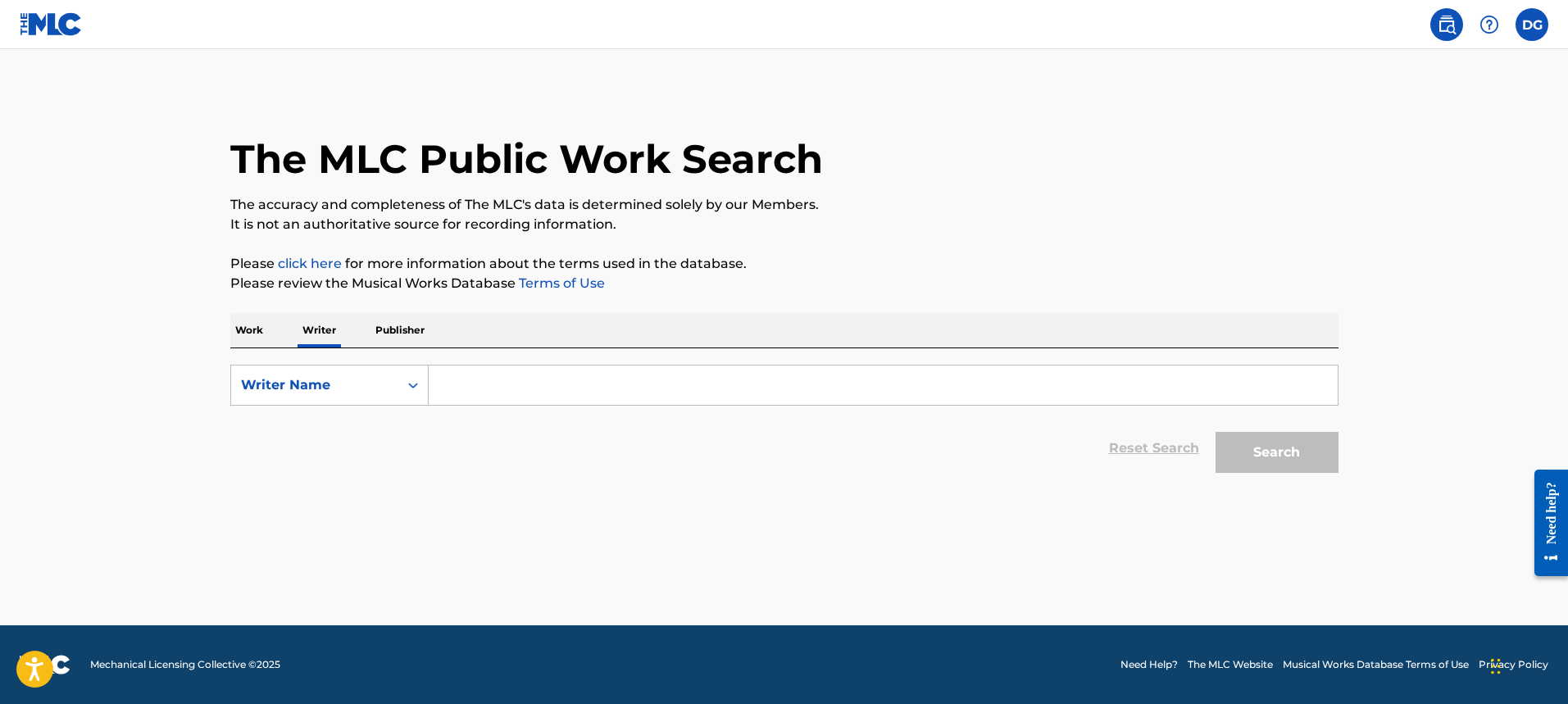
click at [265, 333] on p "Work" at bounding box center [249, 330] width 38 height 34
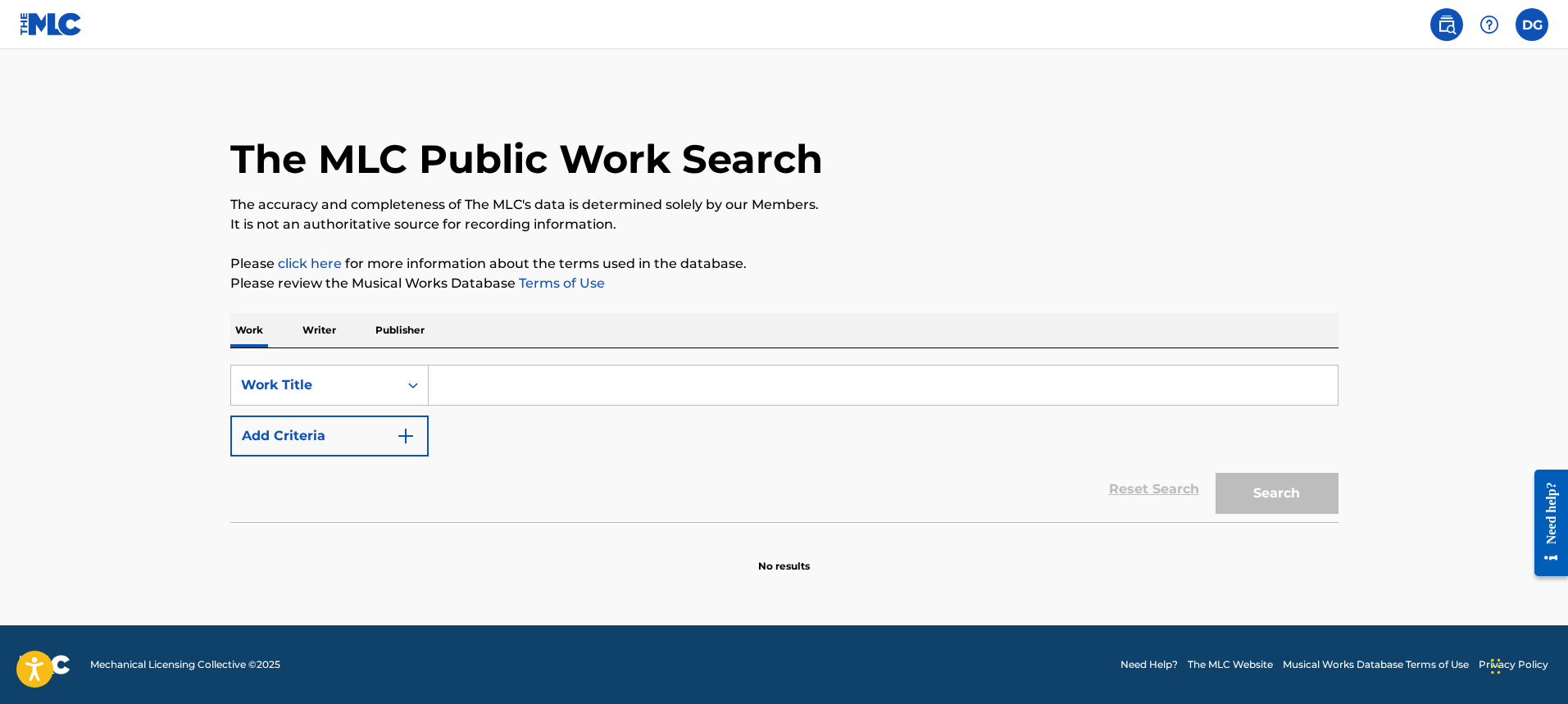
click at [398, 326] on p "Publisher" at bounding box center [400, 330] width 59 height 34
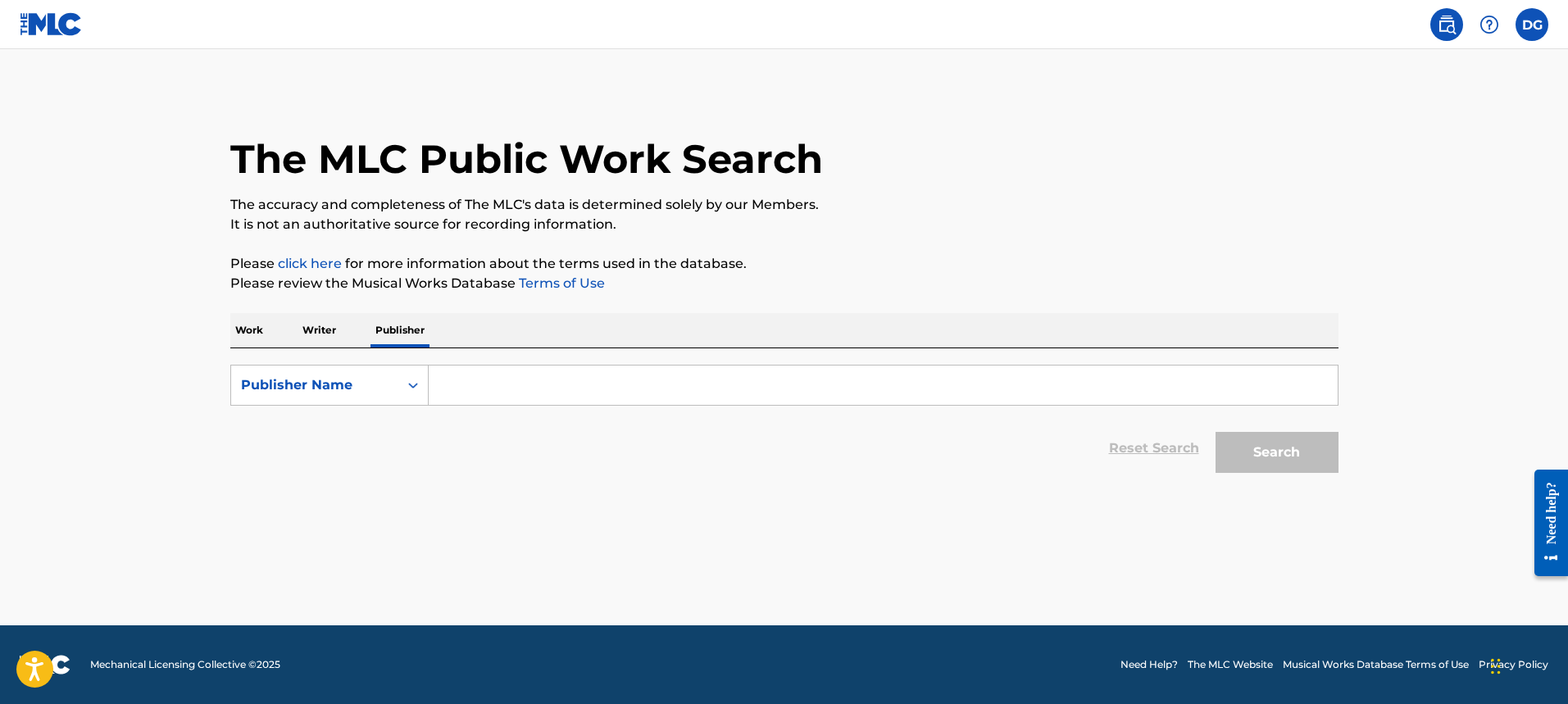
click at [261, 333] on p "Work" at bounding box center [249, 330] width 38 height 34
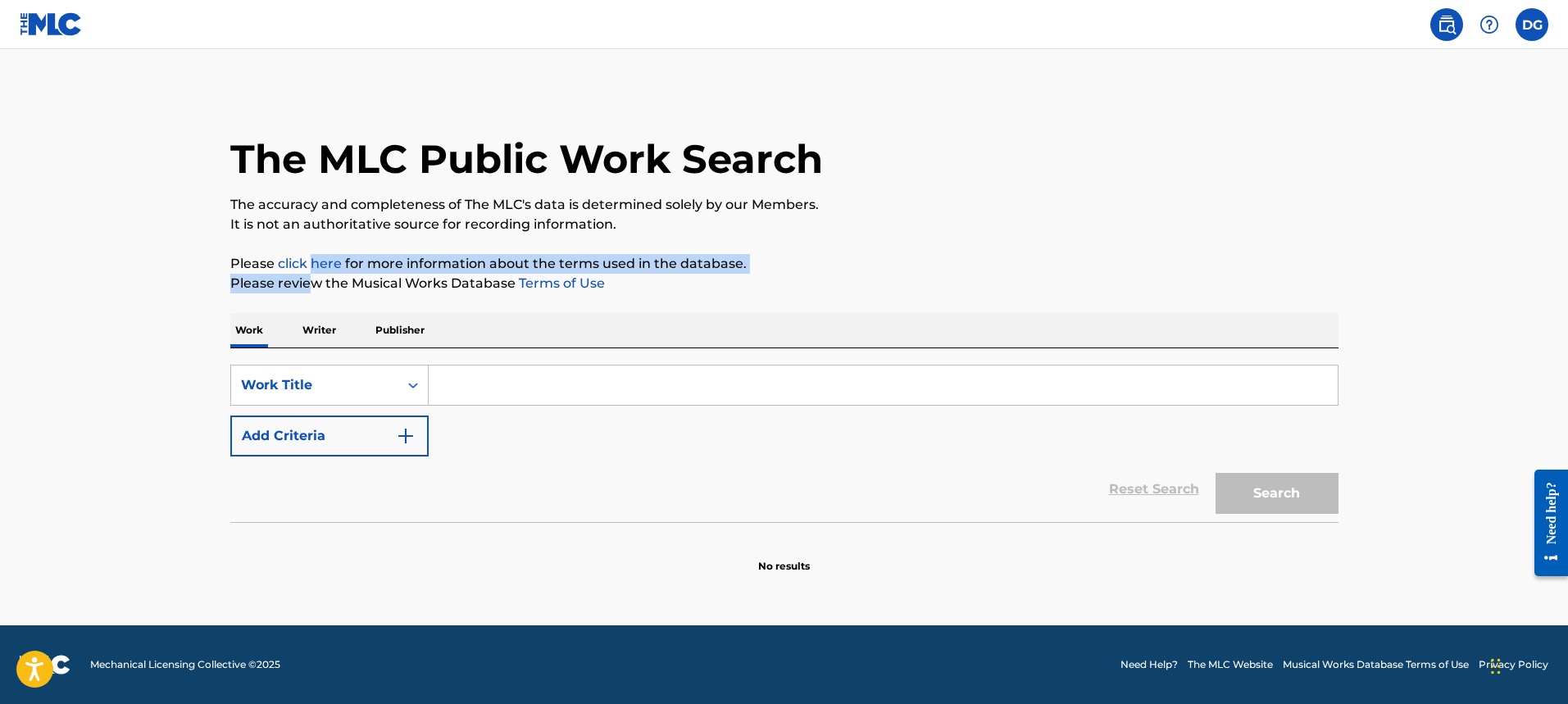
click at [315, 273] on div "The MLC Public Work Search The accuracy and completeness of The MLC's data is d…" at bounding box center [784, 331] width 1148 height 484
click at [305, 258] on link "click here" at bounding box center [310, 263] width 64 height 16
